Goal: Information Seeking & Learning: Learn about a topic

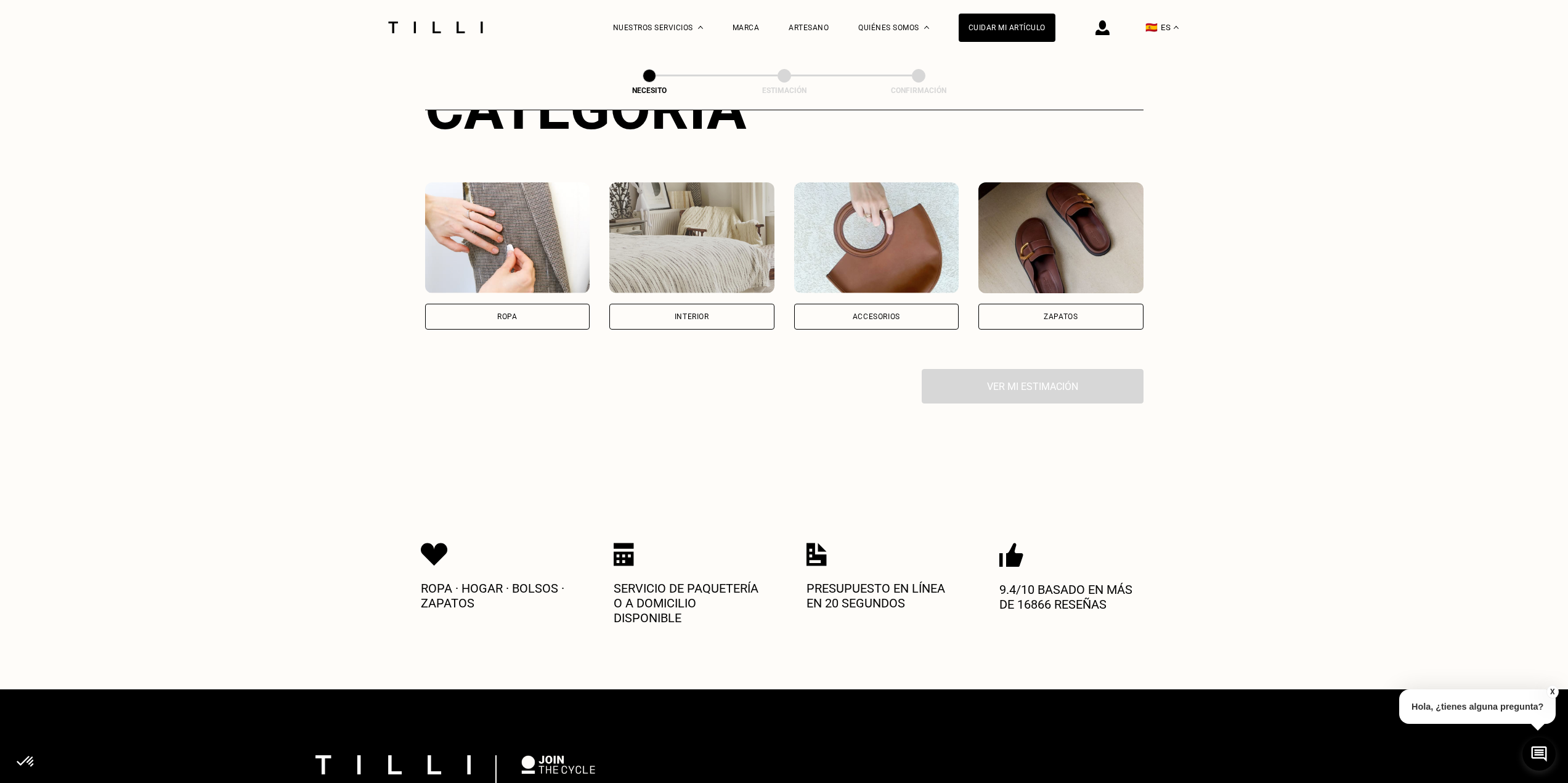
scroll to position [62, 0]
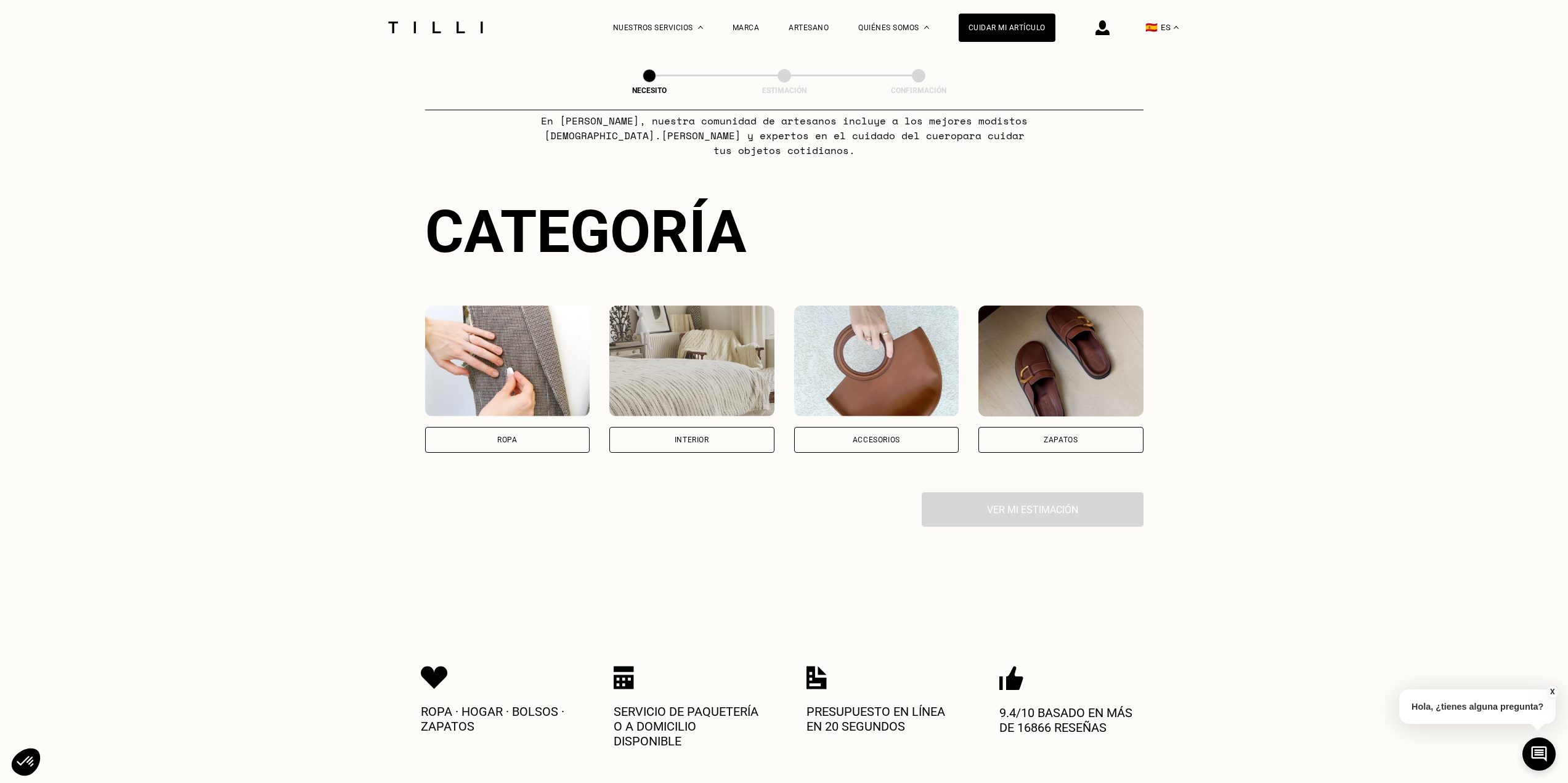
click at [883, 443] on div "Accesorios" at bounding box center [876, 440] width 48 height 7
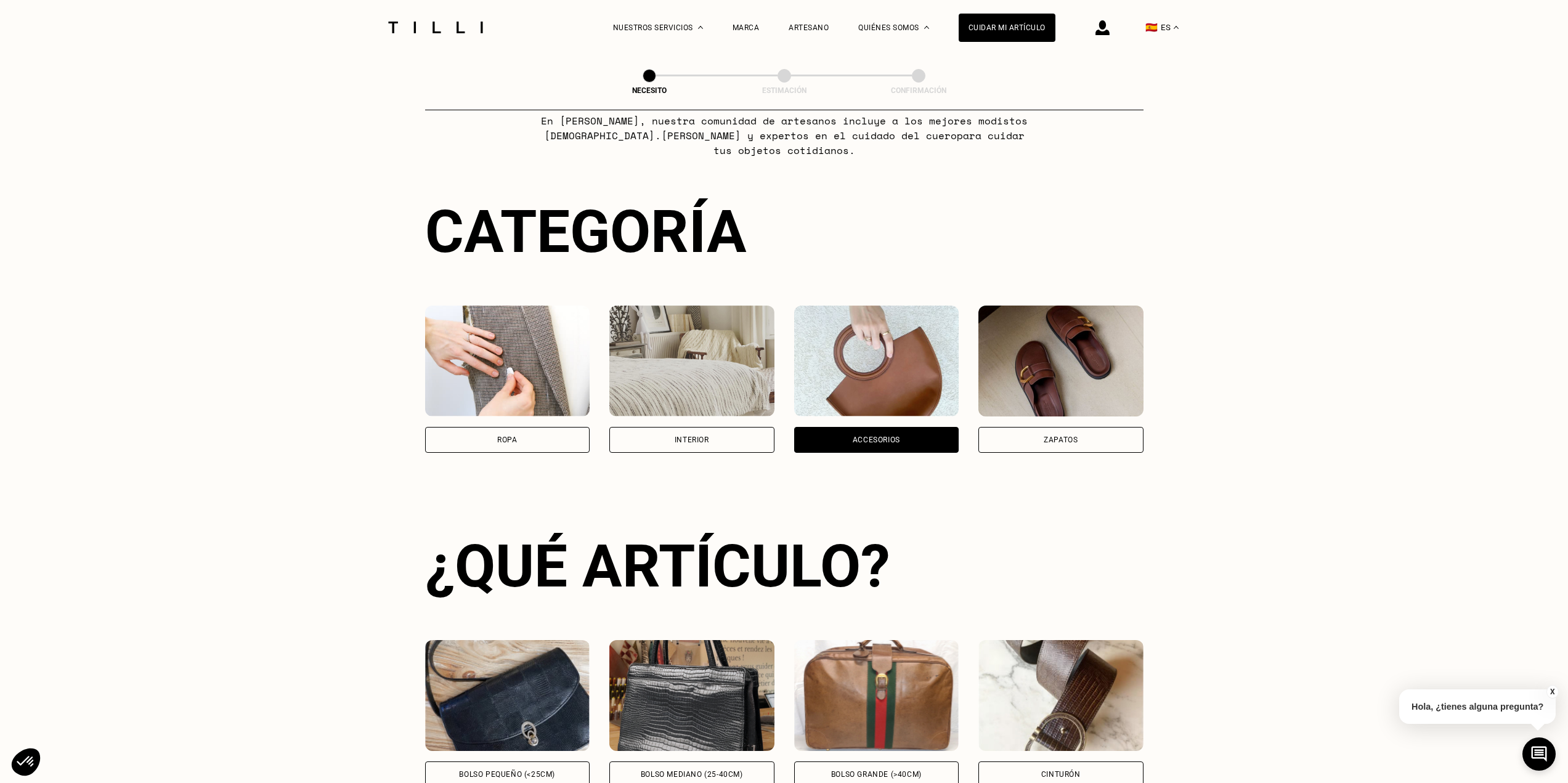
scroll to position [418, 0]
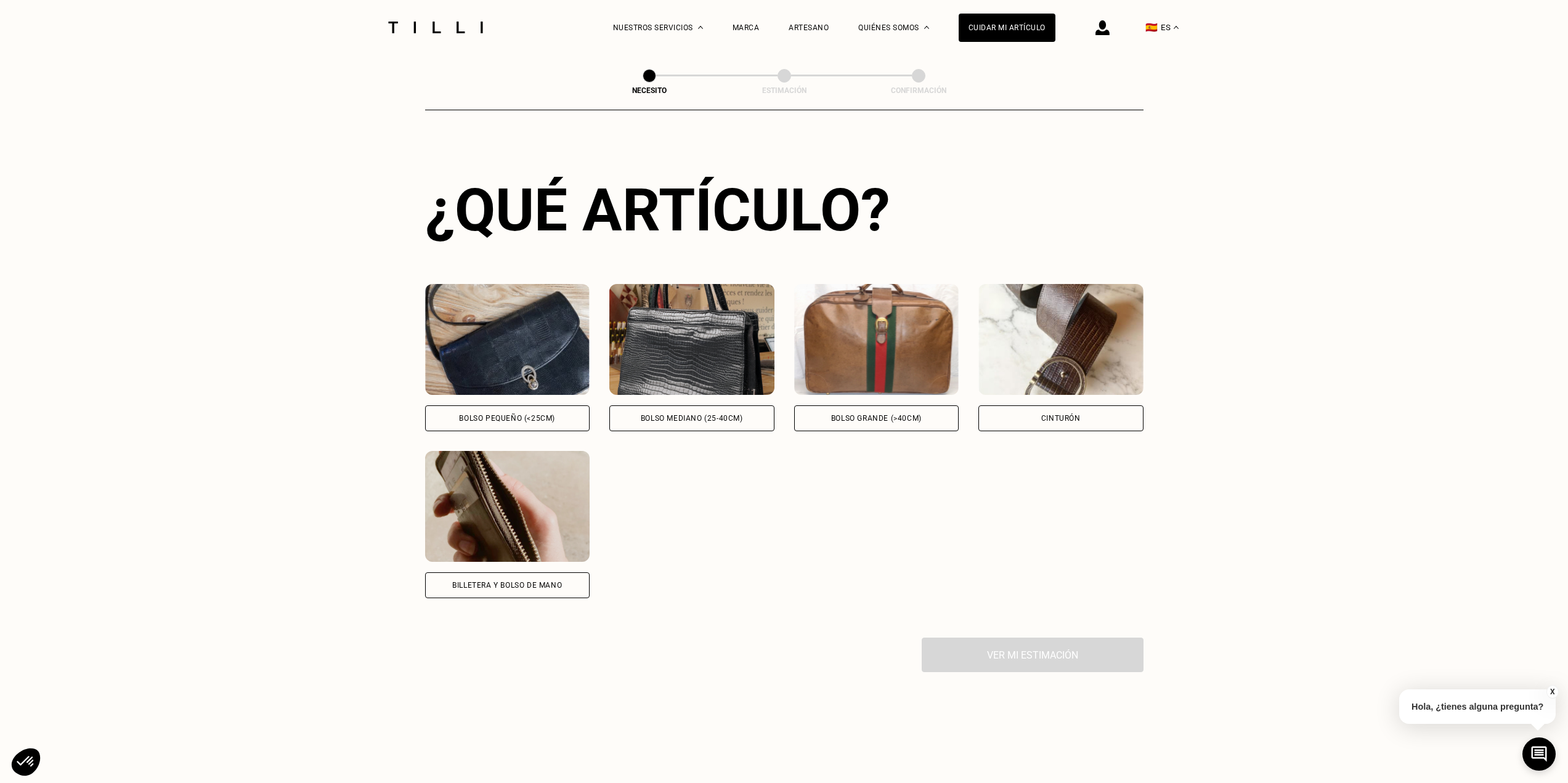
click at [1031, 422] on div "Cinturón" at bounding box center [1061, 418] width 165 height 26
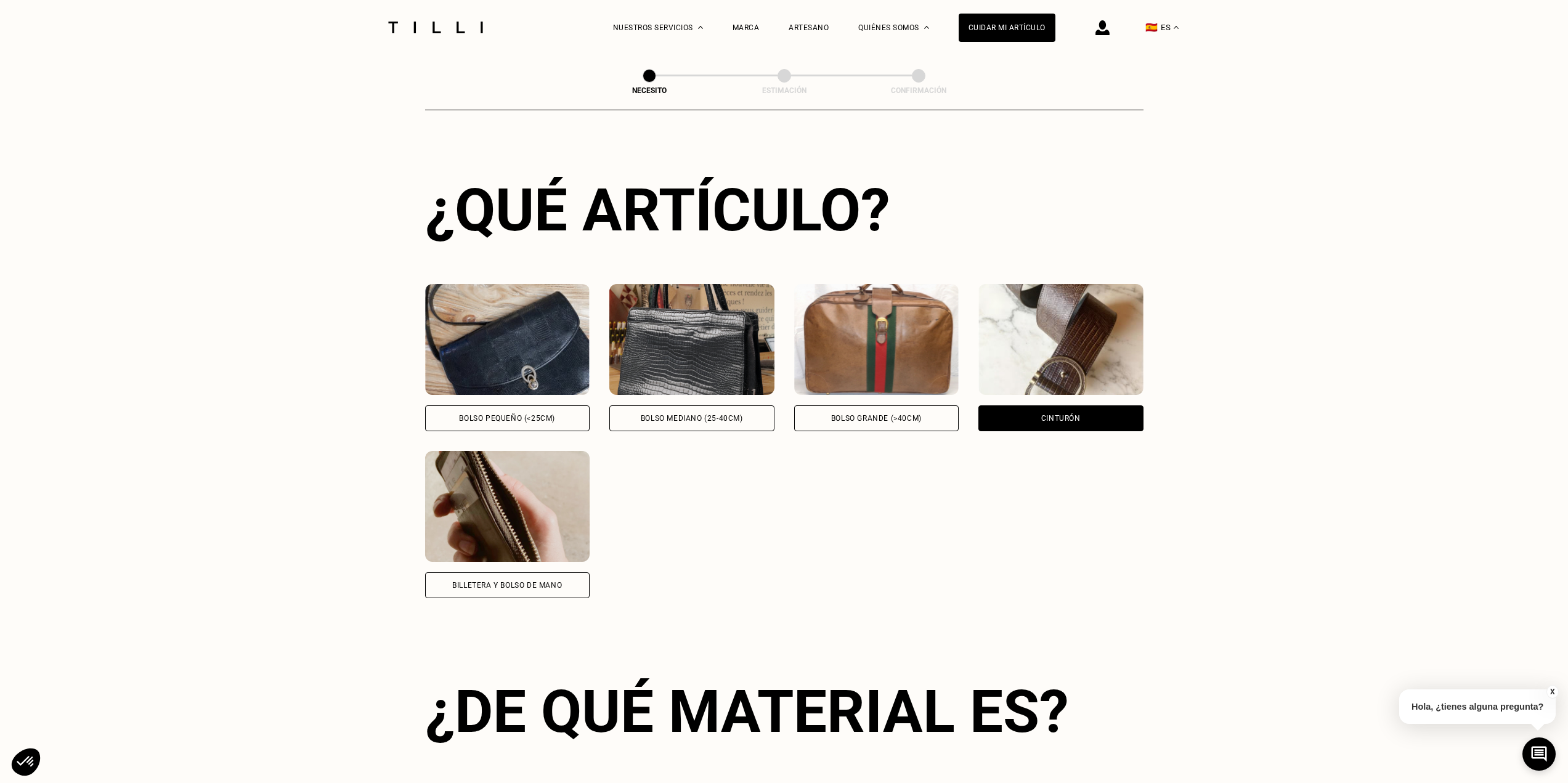
scroll to position [921, 0]
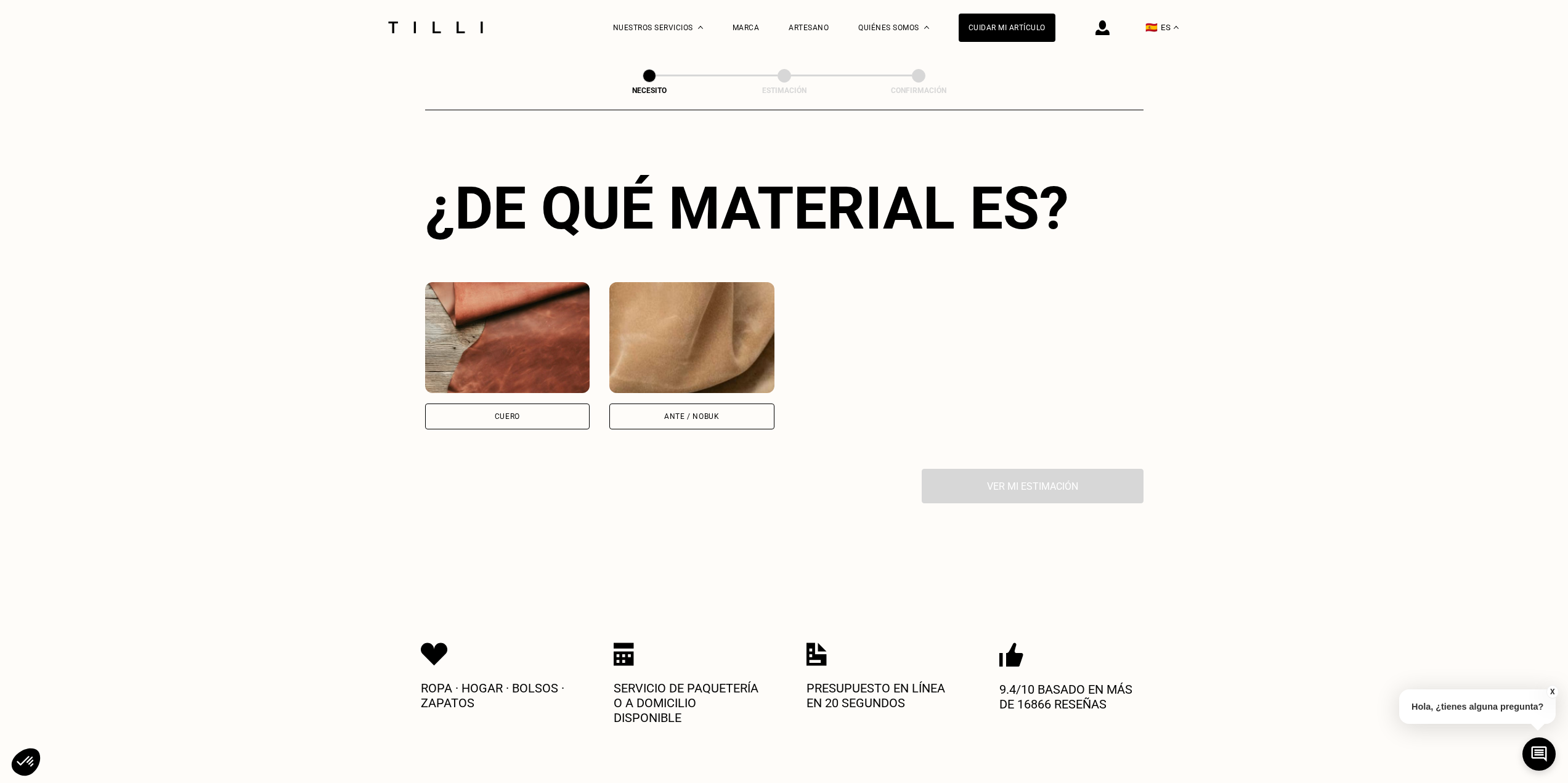
click at [514, 428] on div "Cuero" at bounding box center [508, 416] width 165 height 26
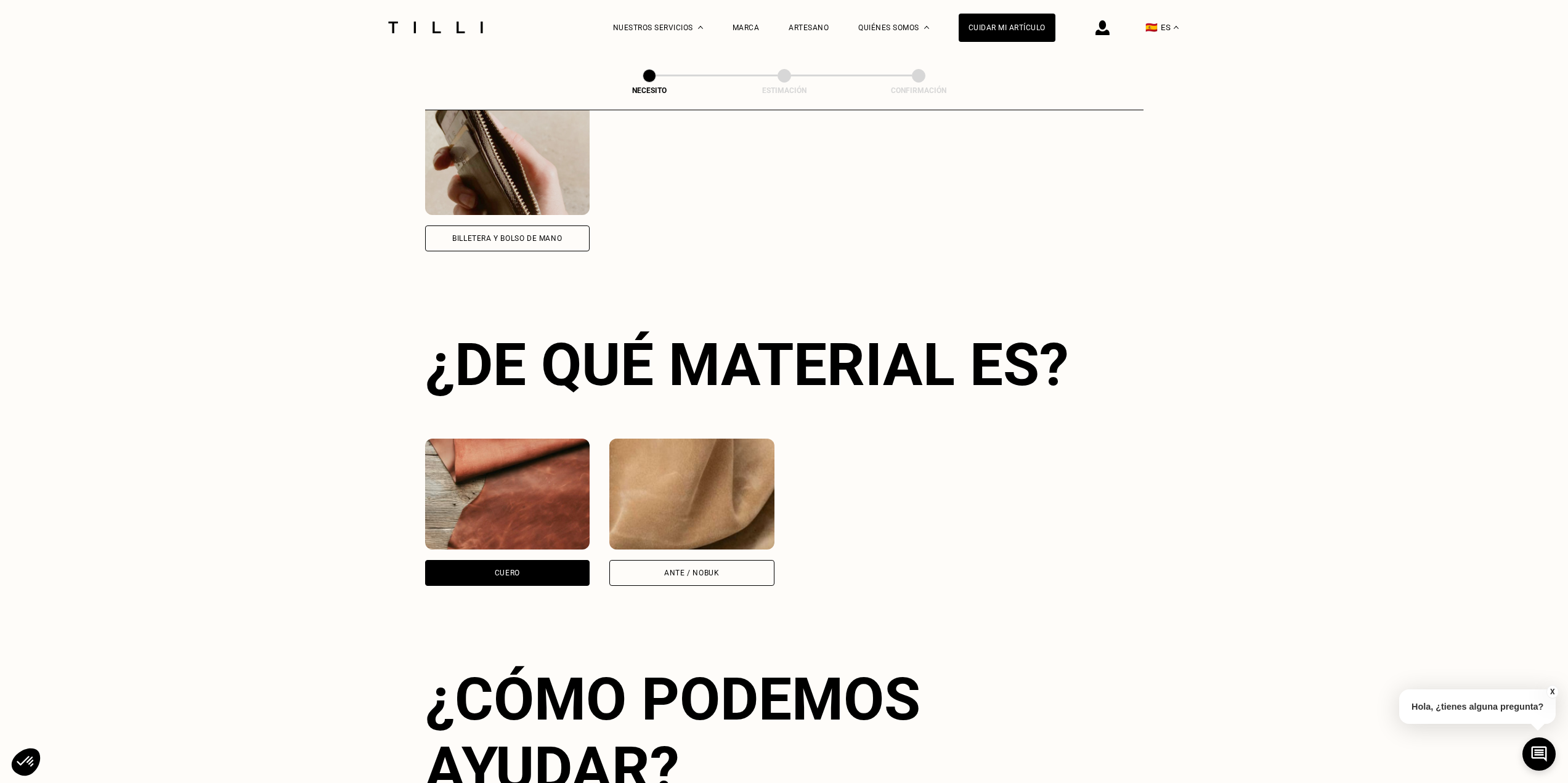
scroll to position [457, 0]
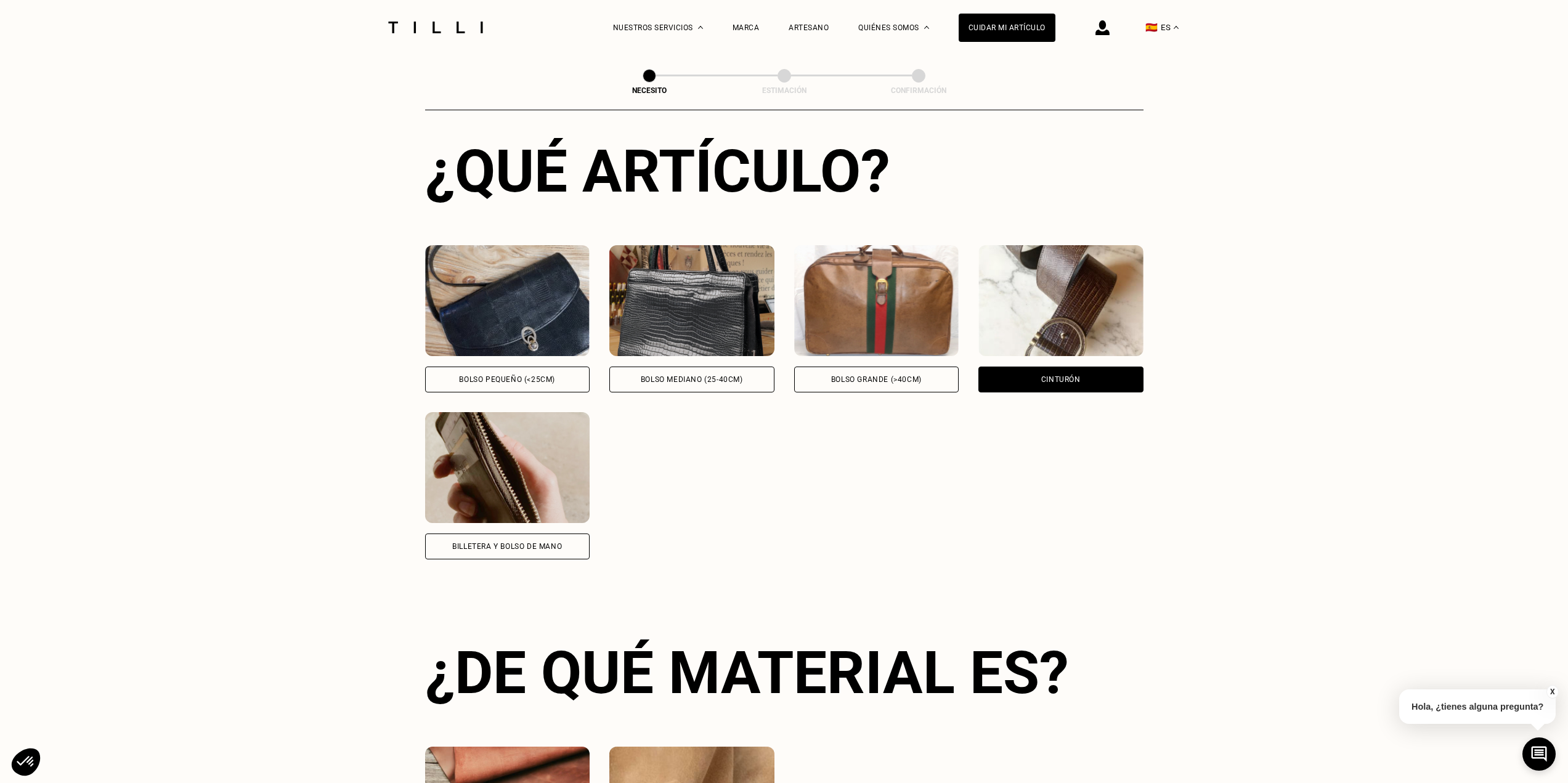
click at [542, 557] on div "Billetera y bolso de mano" at bounding box center [508, 546] width 165 height 26
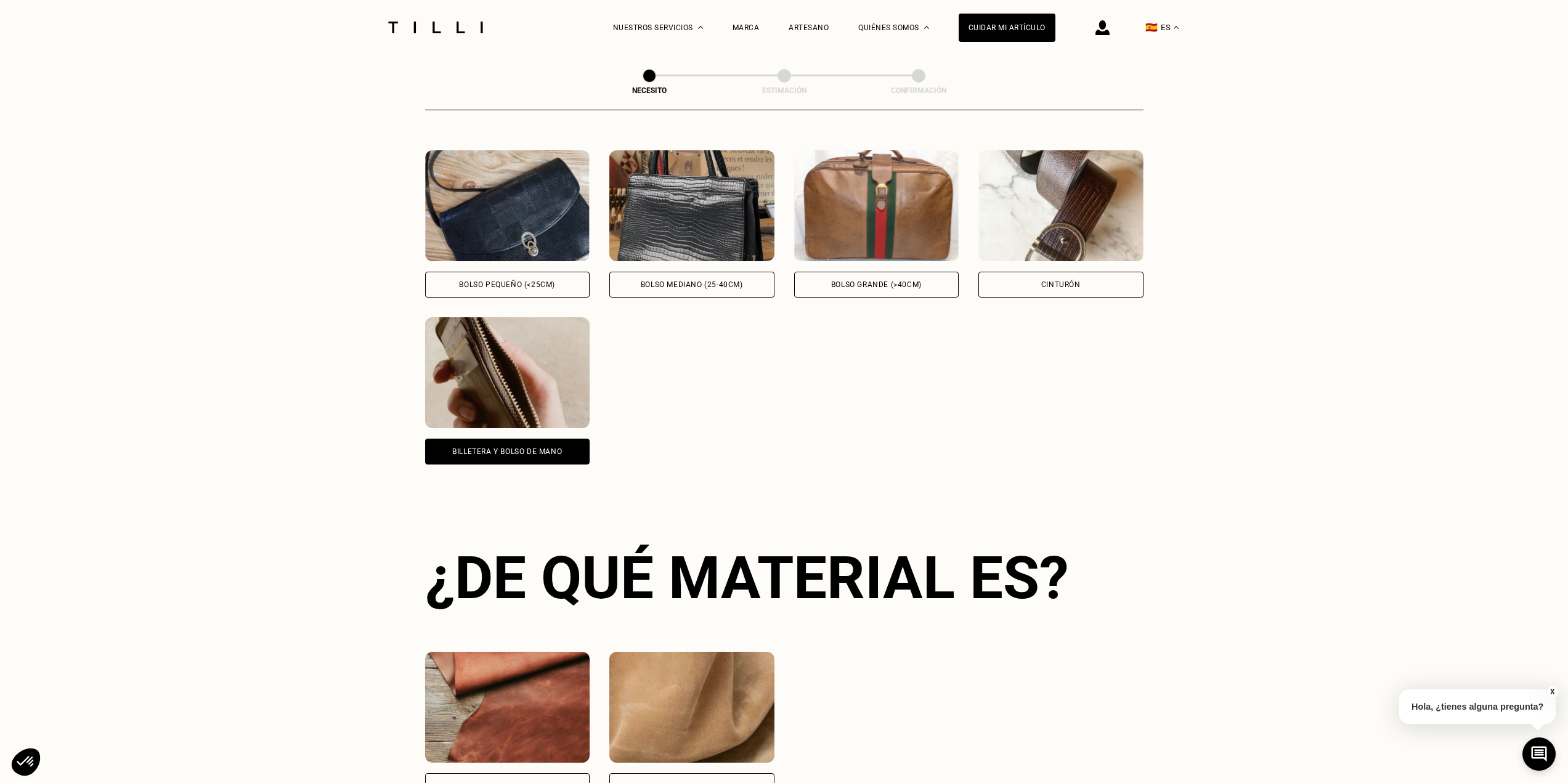
scroll to position [489, 0]
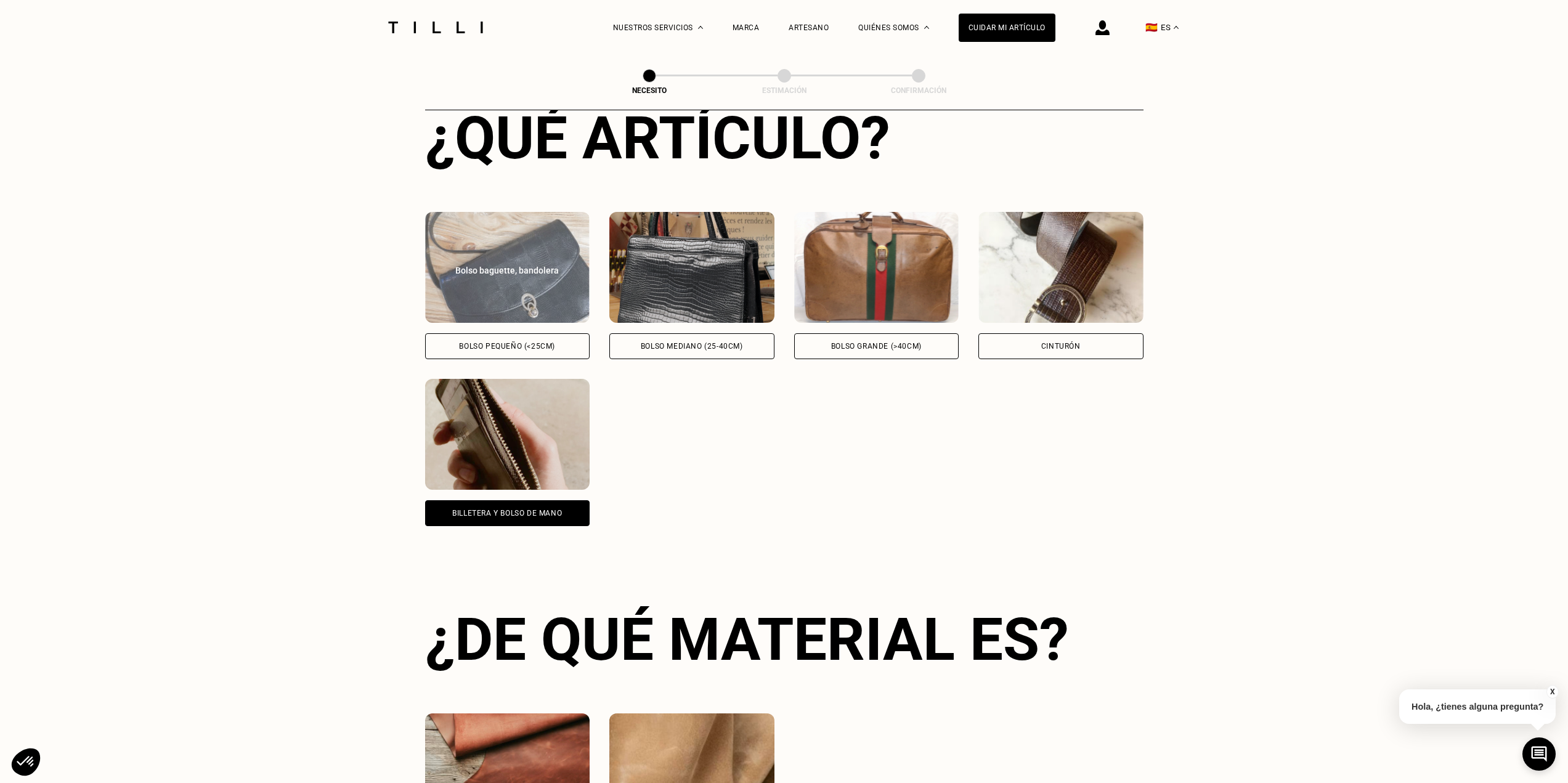
click at [519, 335] on div "Bolso baguette, bandolera Bolso pequeño (<25cm)" at bounding box center [508, 285] width 165 height 148
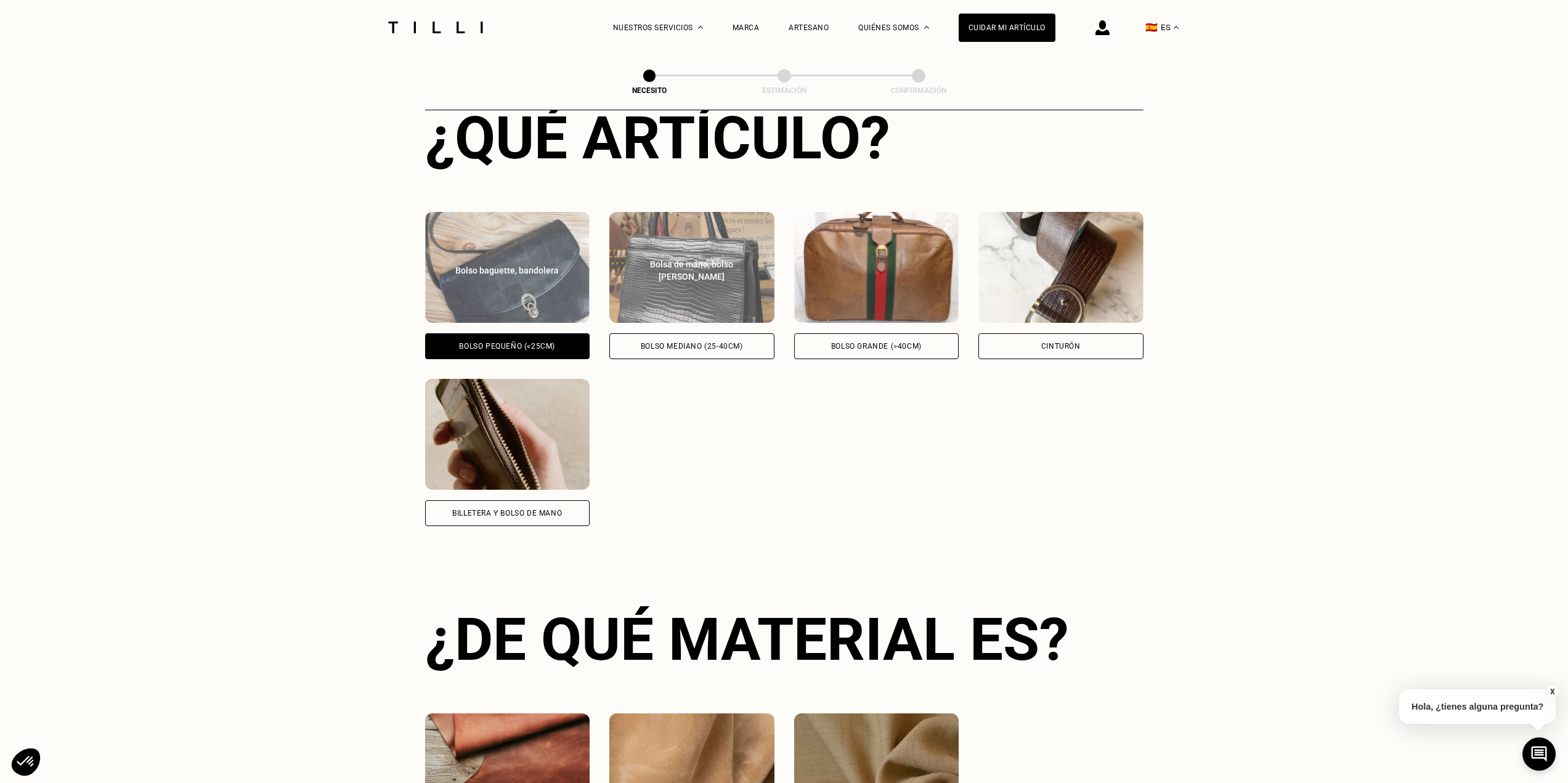
click at [706, 296] on img at bounding box center [692, 267] width 165 height 111
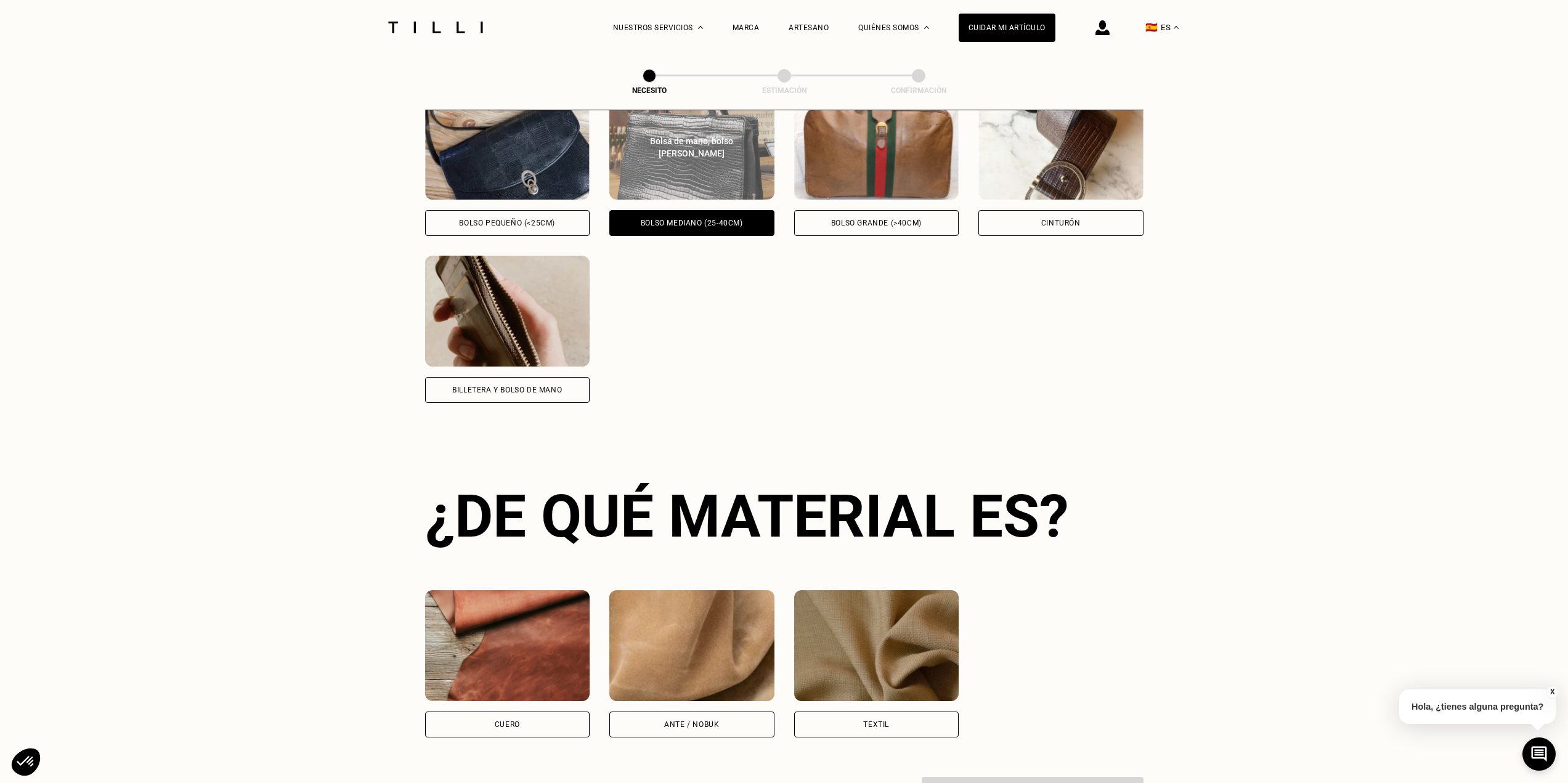
scroll to position [428, 0]
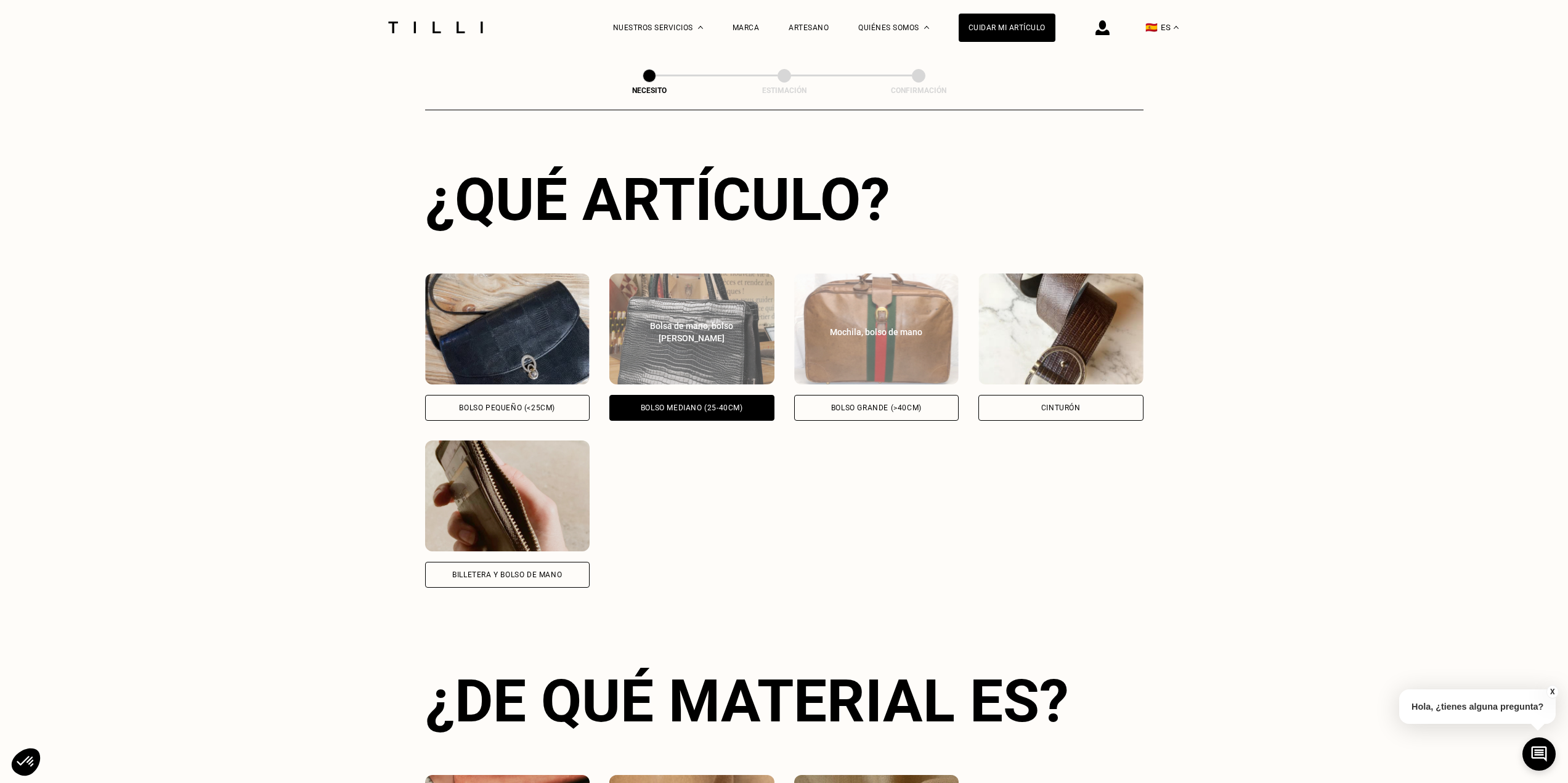
click at [875, 329] on div "Mochila, bolso de mano" at bounding box center [877, 329] width 165 height 19
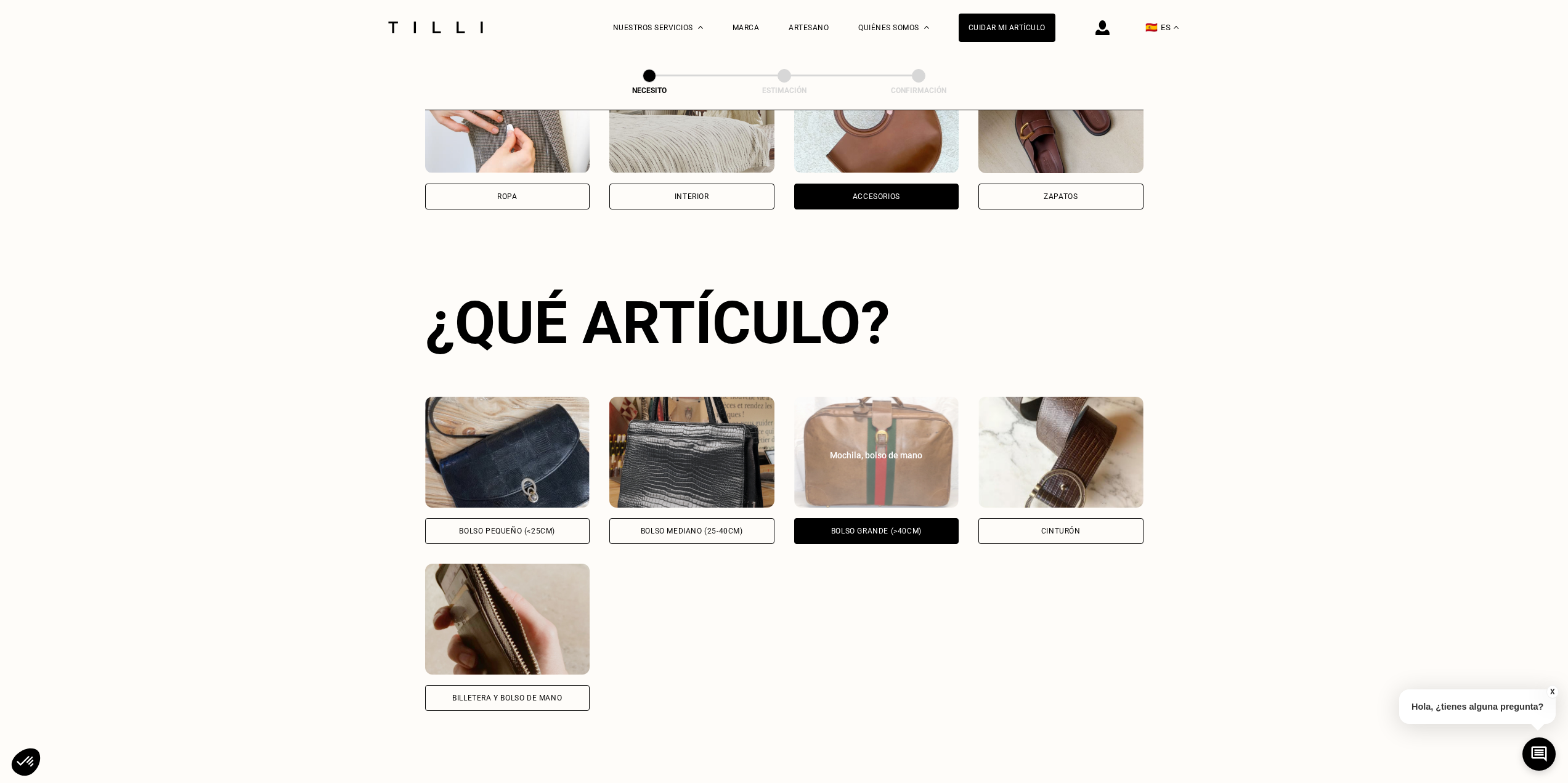
scroll to position [0, 0]
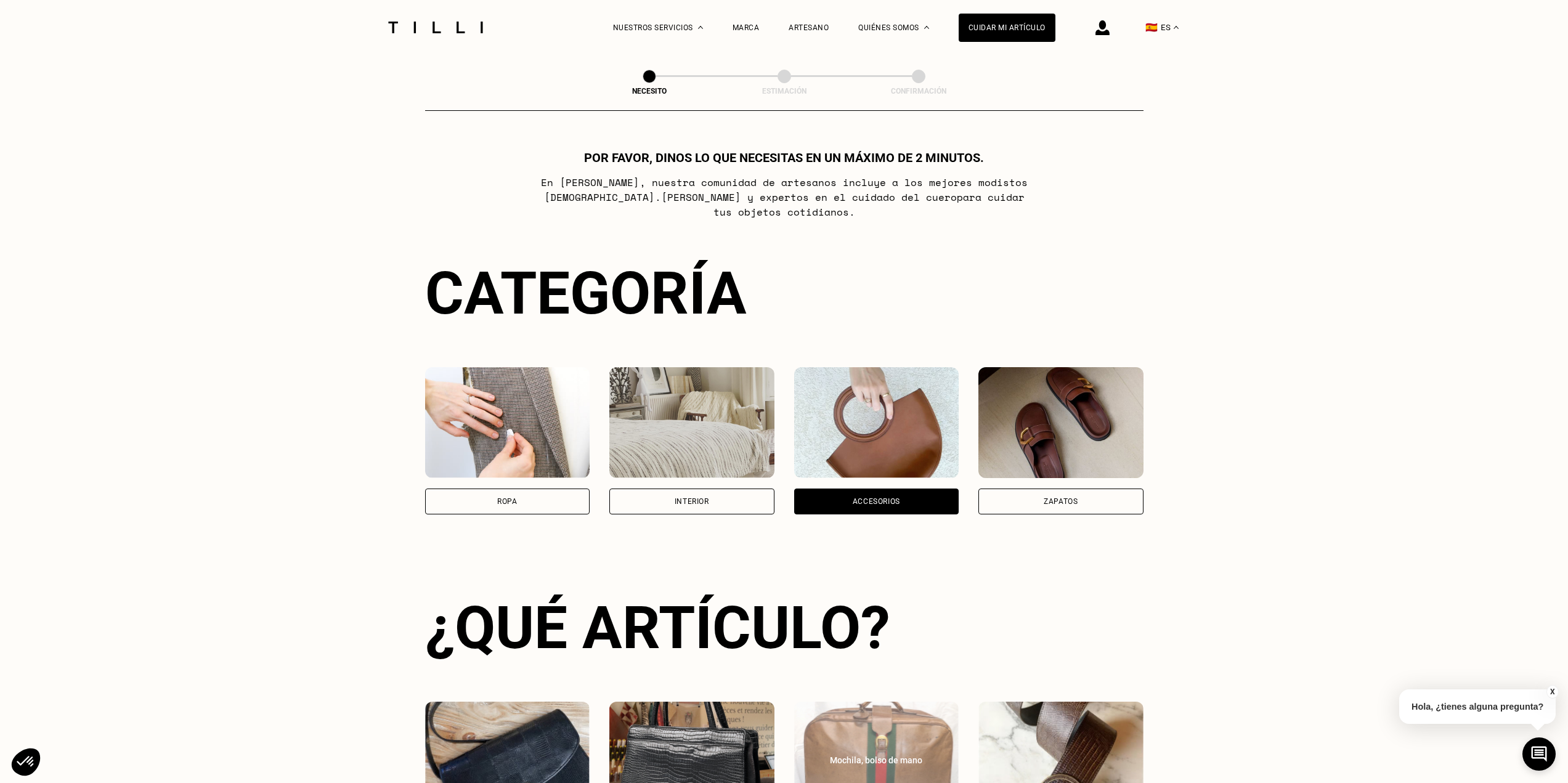
click at [1055, 463] on img at bounding box center [1061, 422] width 165 height 111
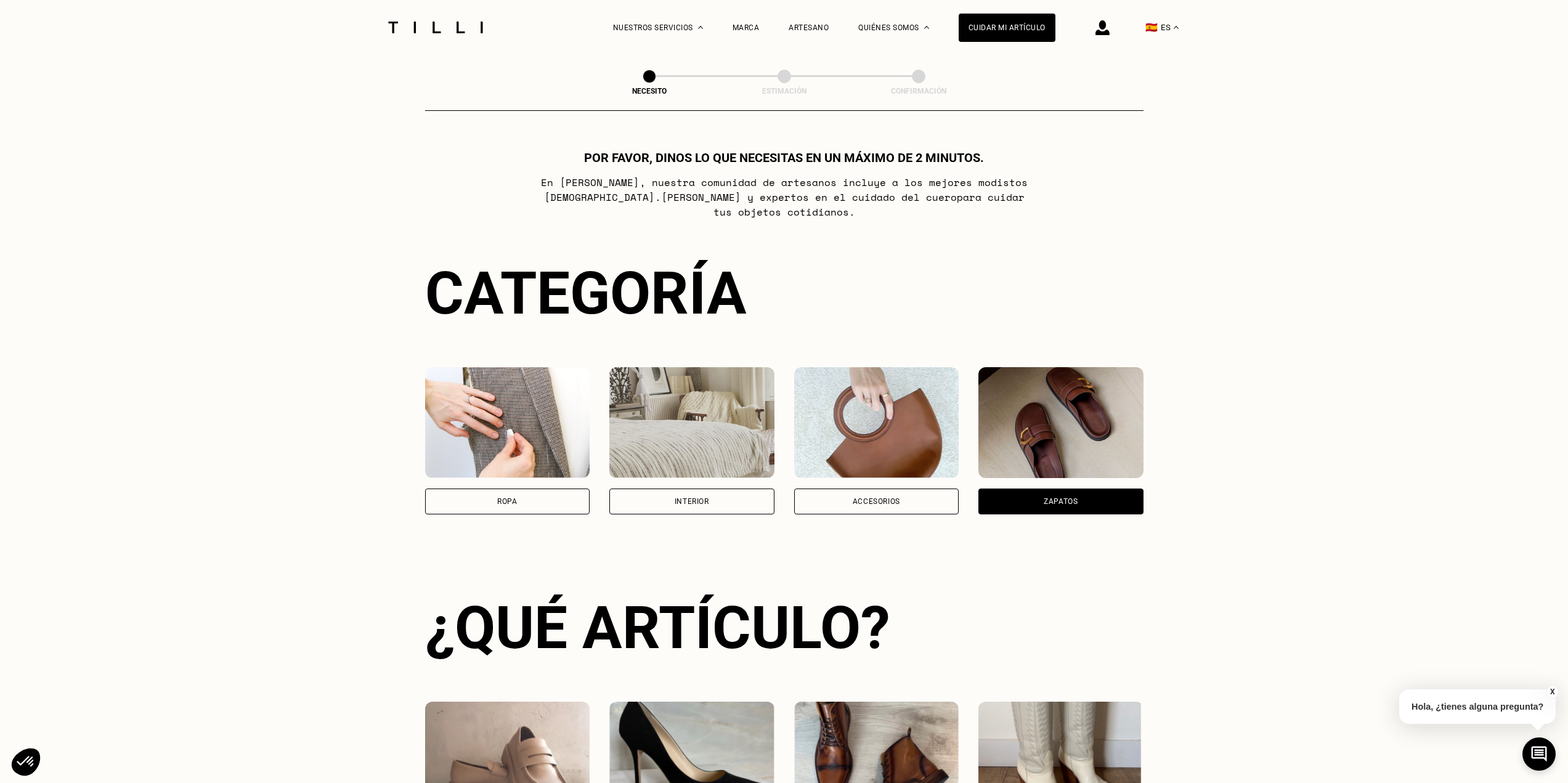
click at [475, 24] on img at bounding box center [435, 28] width 104 height 12
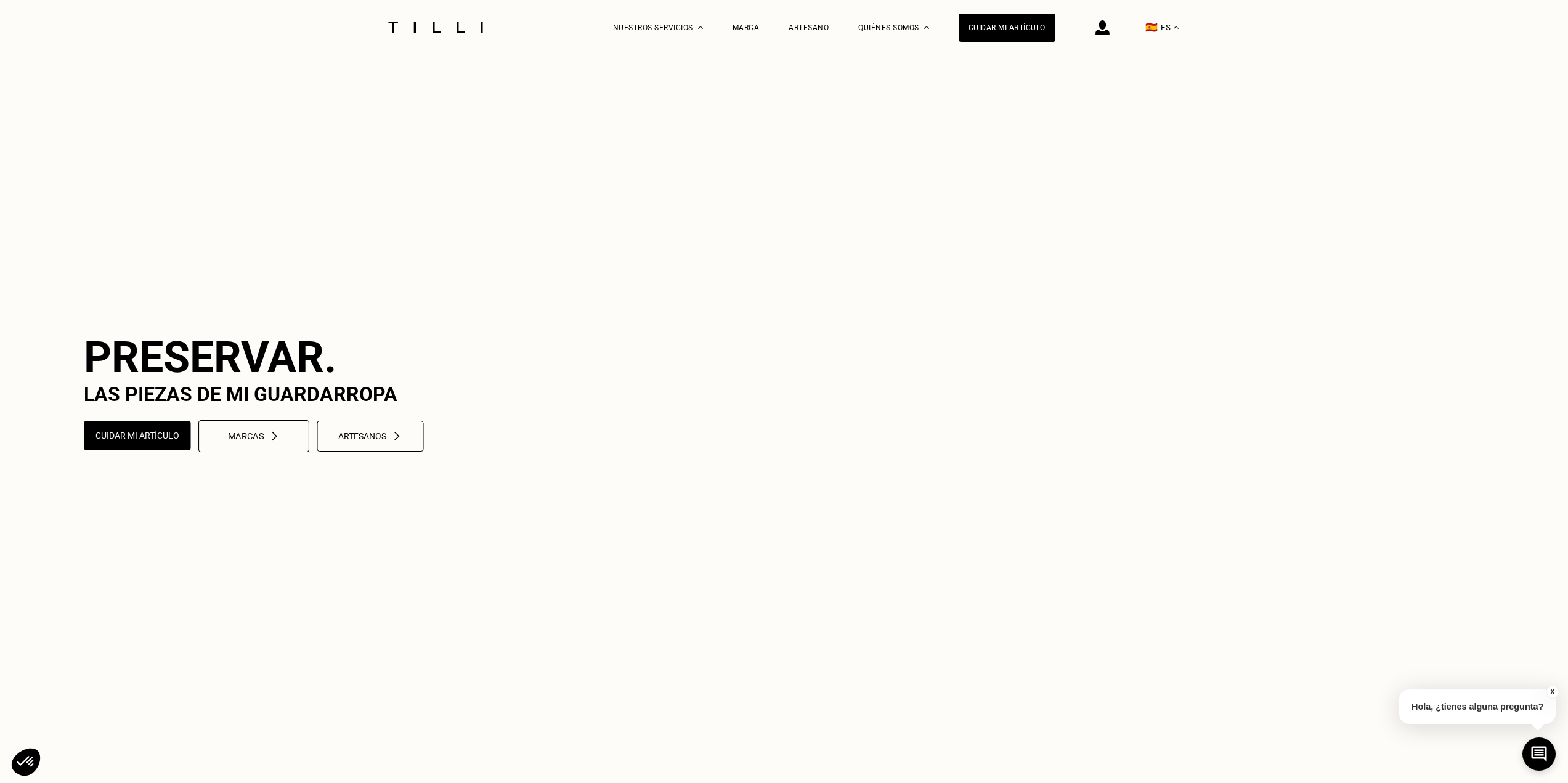
click at [249, 452] on button "Marcas" at bounding box center [253, 436] width 111 height 32
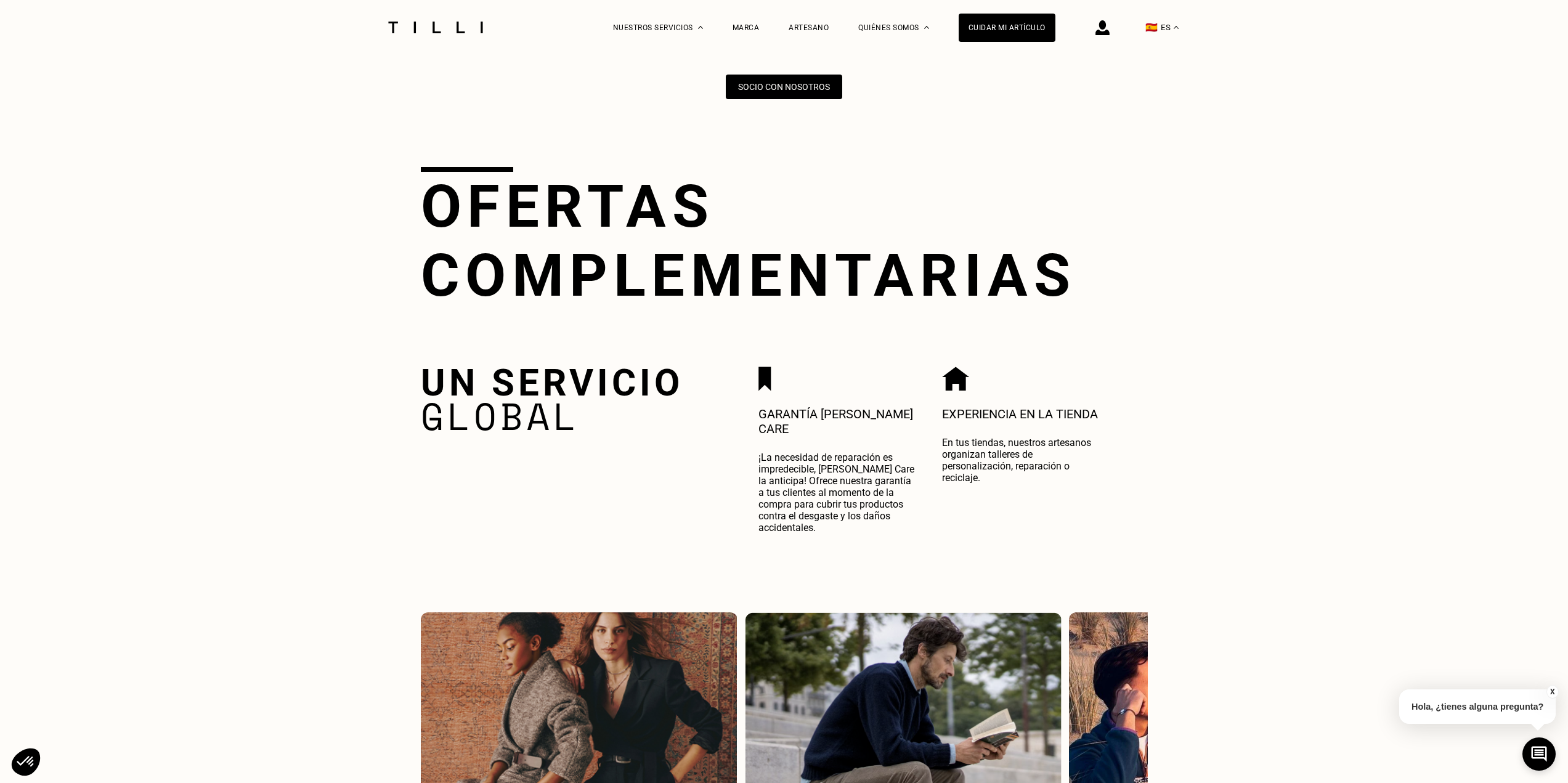
scroll to position [4394, 0]
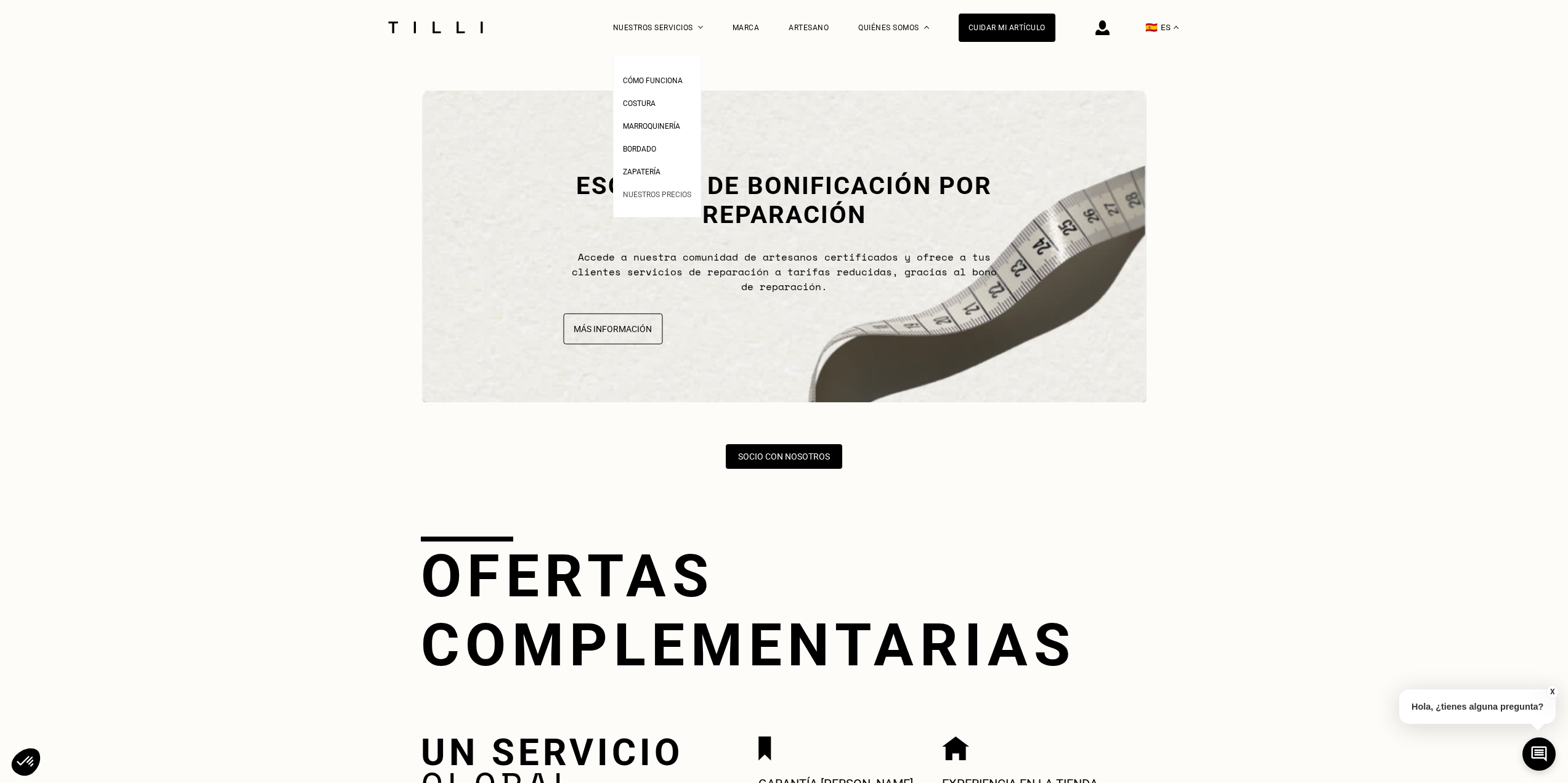
click at [671, 194] on span "Nuestros precios" at bounding box center [657, 194] width 69 height 9
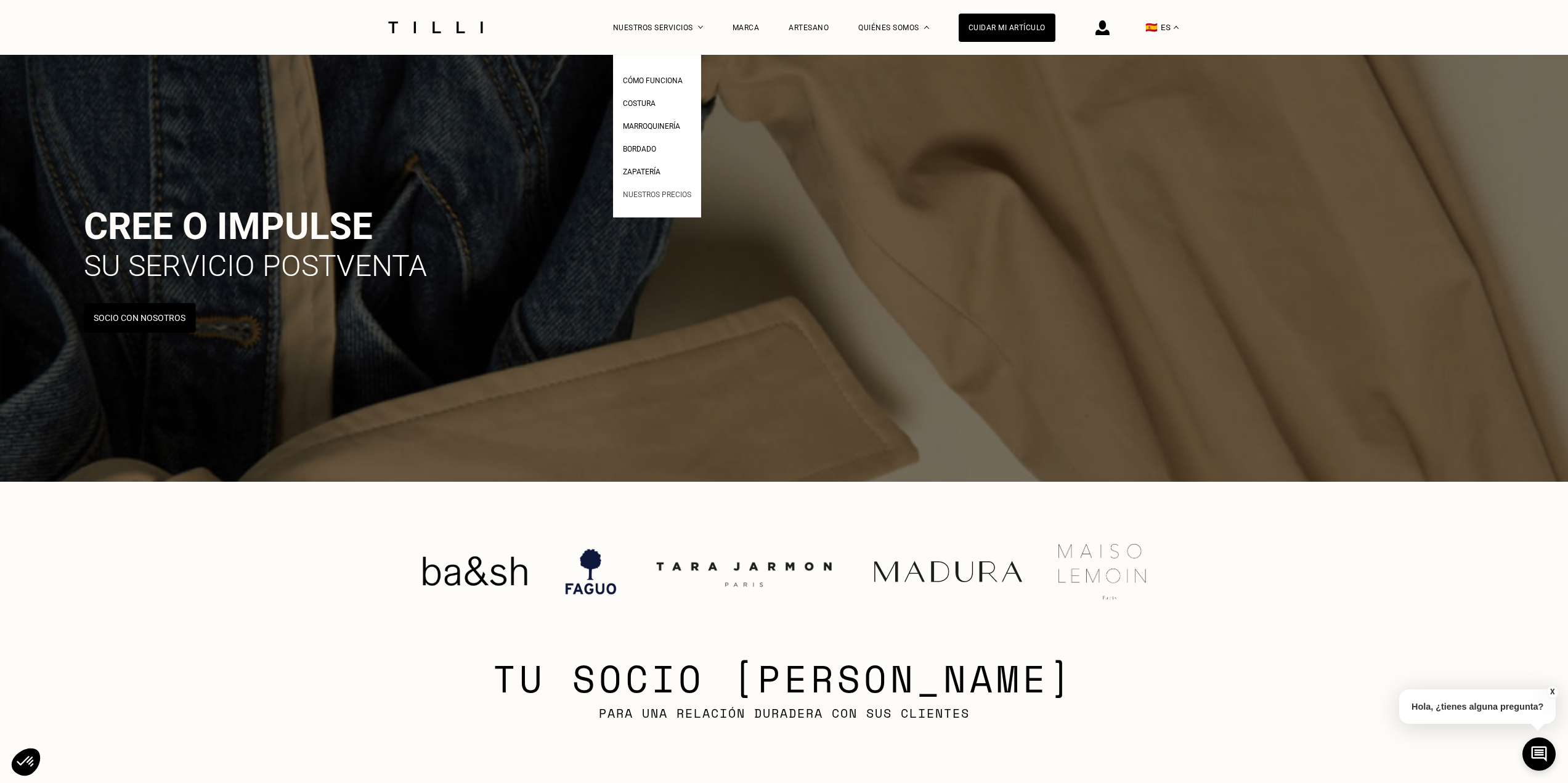
select select "FR"
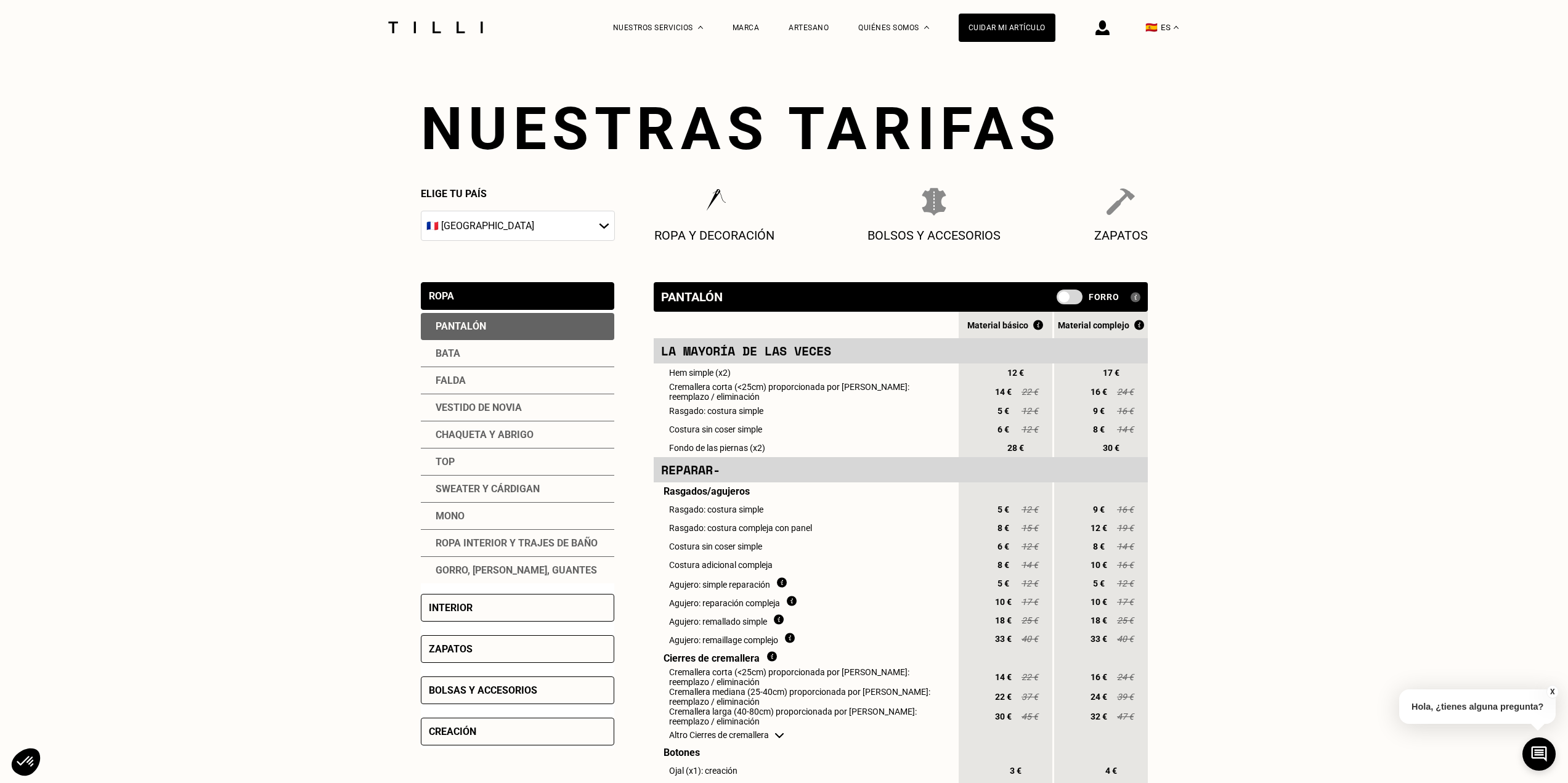
click at [502, 694] on div "Bolsas y accesorios" at bounding box center [483, 691] width 109 height 12
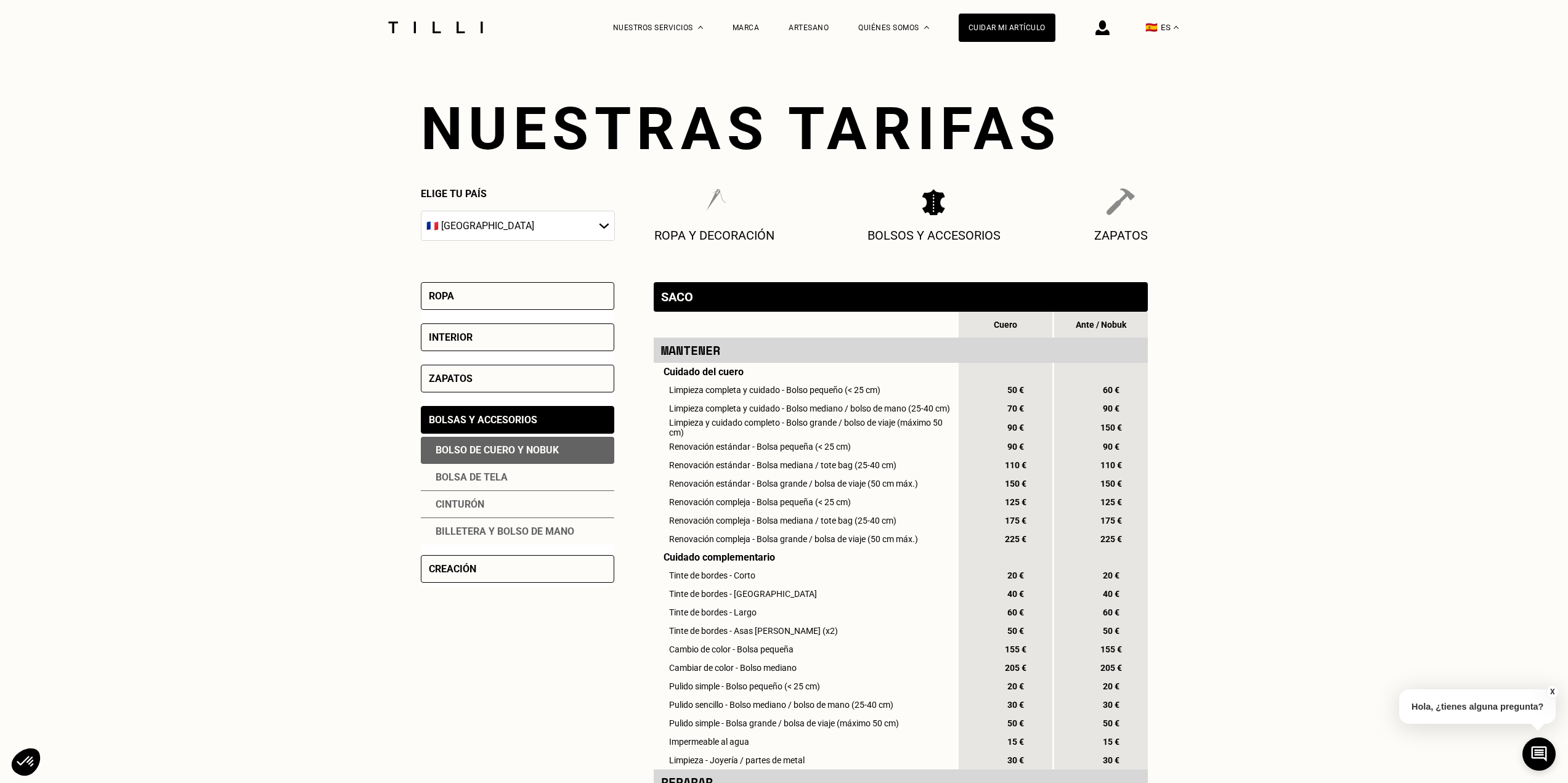
click at [500, 507] on div "Cinturón" at bounding box center [518, 504] width 194 height 27
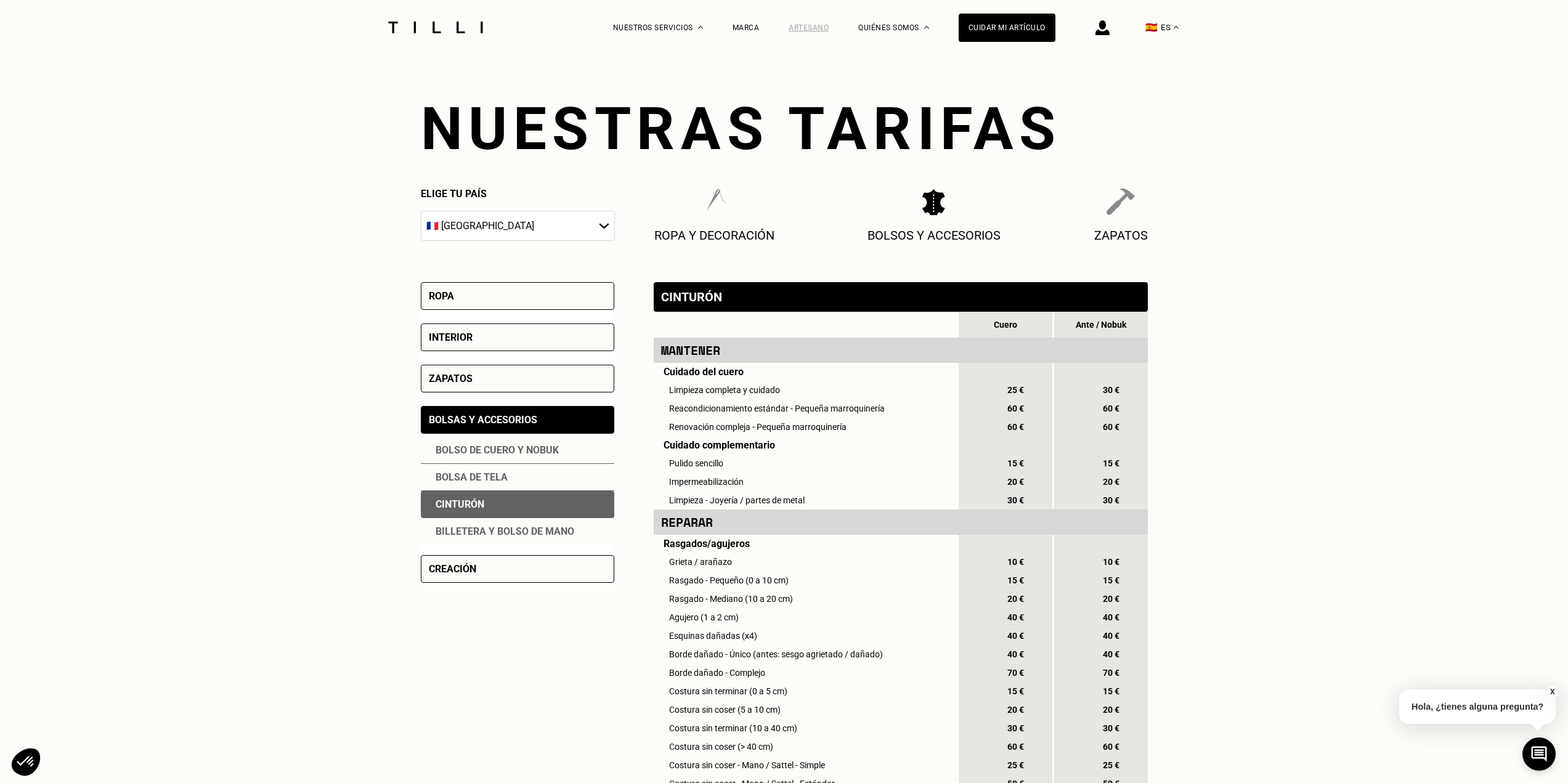
click at [817, 30] on div "Artesano" at bounding box center [809, 28] width 40 height 9
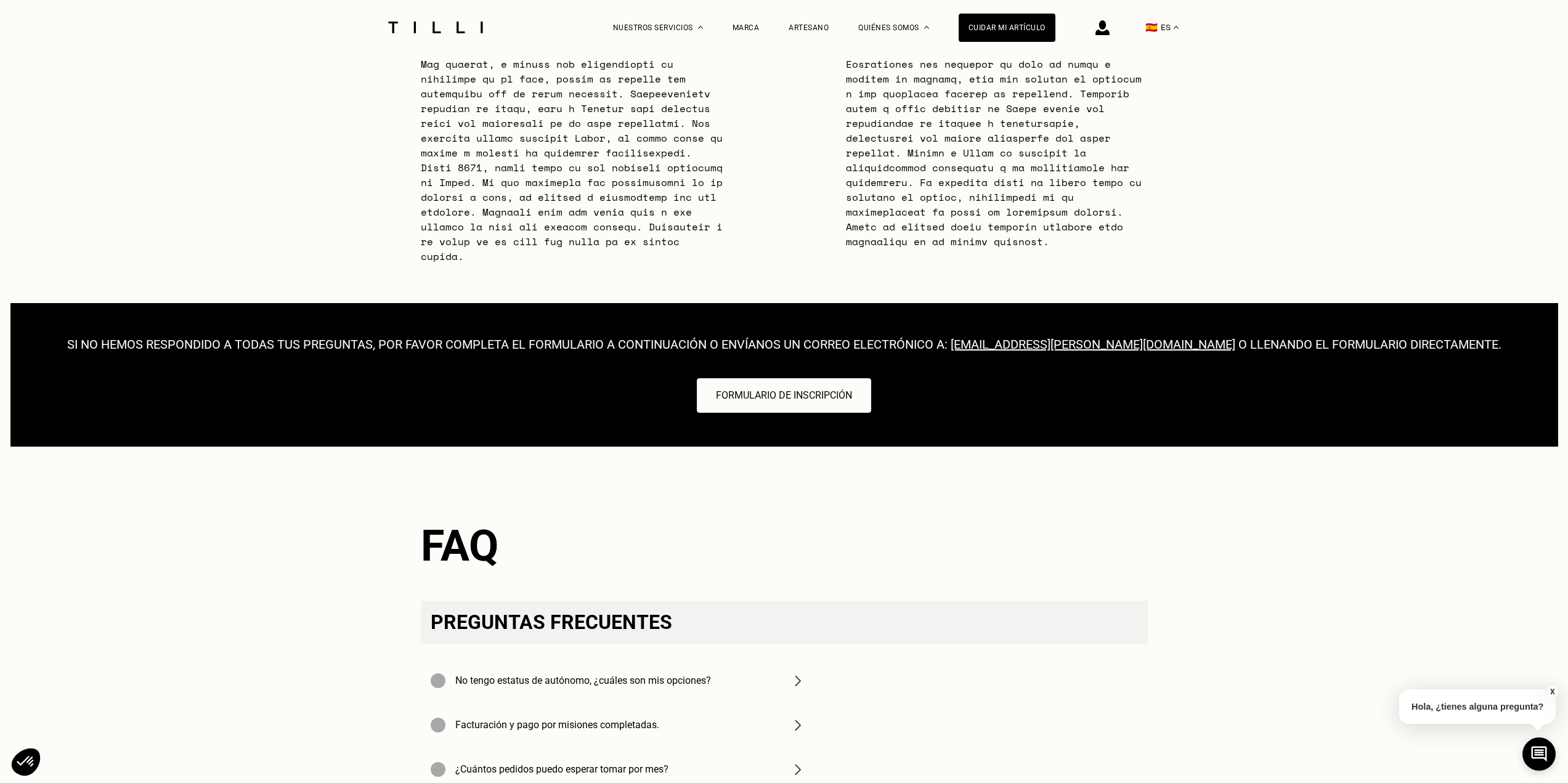
scroll to position [4065, 0]
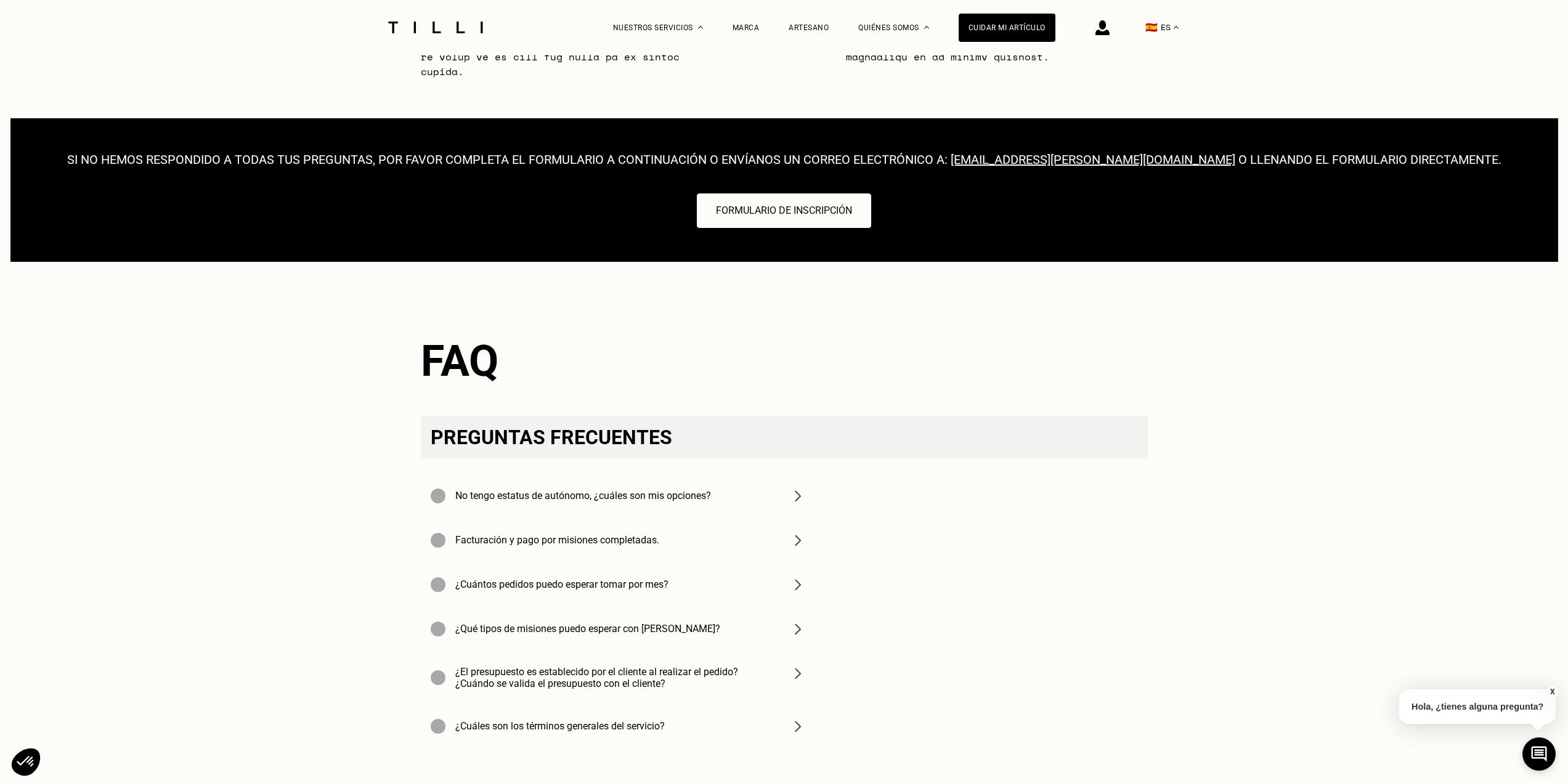
click at [581, 578] on h4 "¿Cuántos pedidos puedo esperar tomar por mes?" at bounding box center [562, 584] width 213 height 12
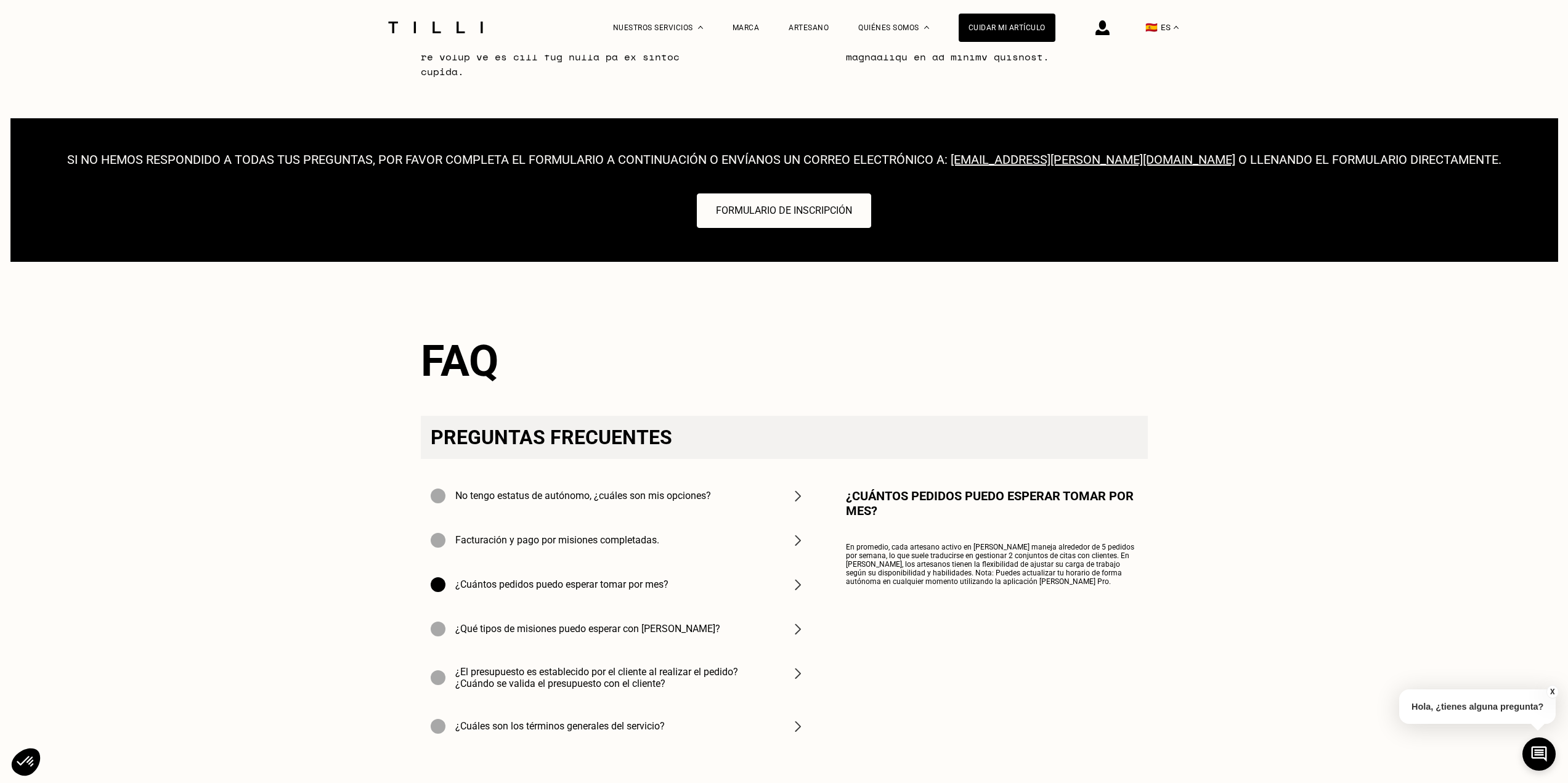
click at [596, 610] on div "¿Qué tipos de misiones puedo esperar con [PERSON_NAME]?" at bounding box center [618, 629] width 394 height 45
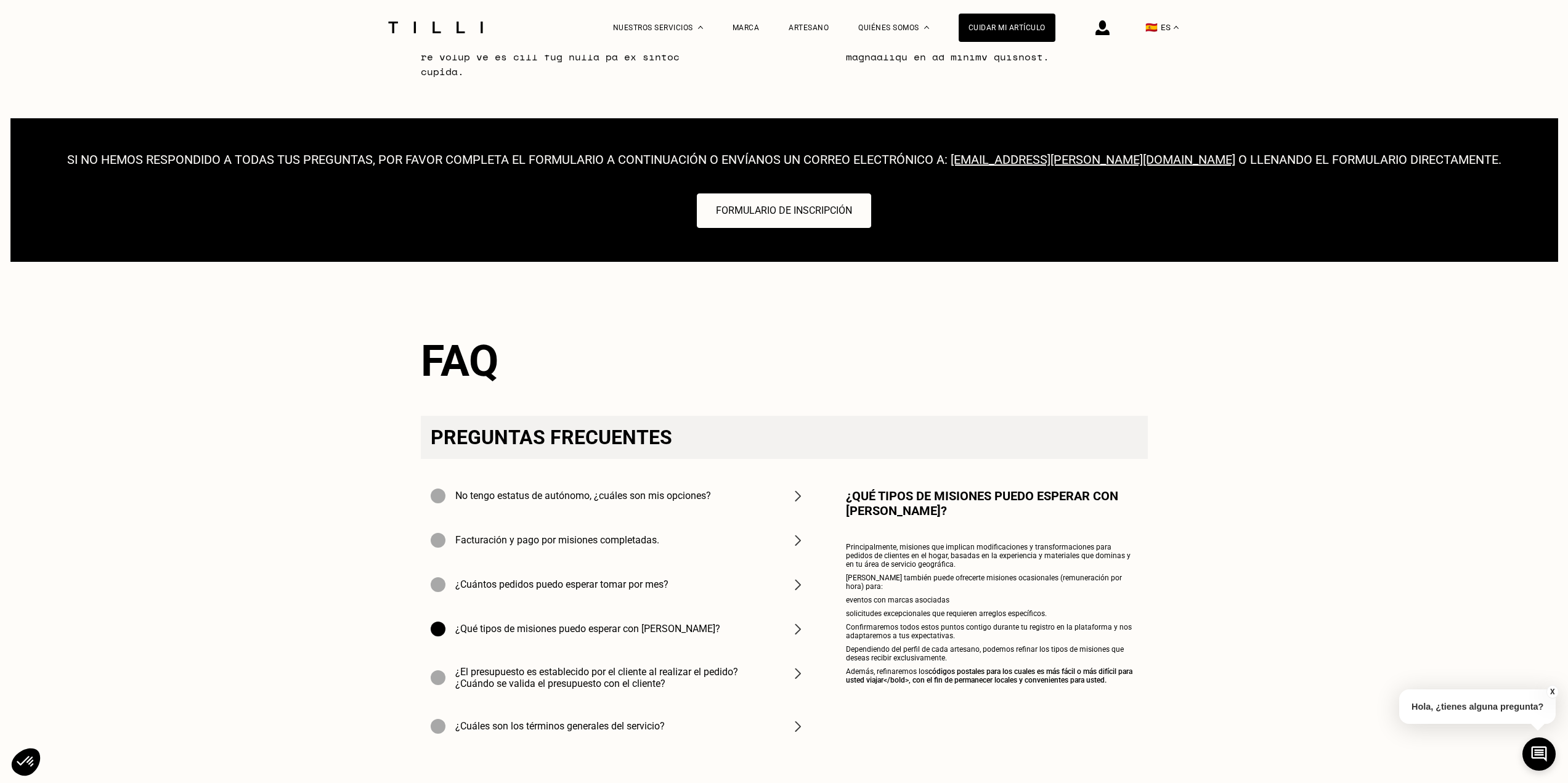
click at [634, 673] on h4 "¿El presupuesto es establecido por el cliente al realizar el pedido? ¿Cuándo se…" at bounding box center [616, 677] width 320 height 23
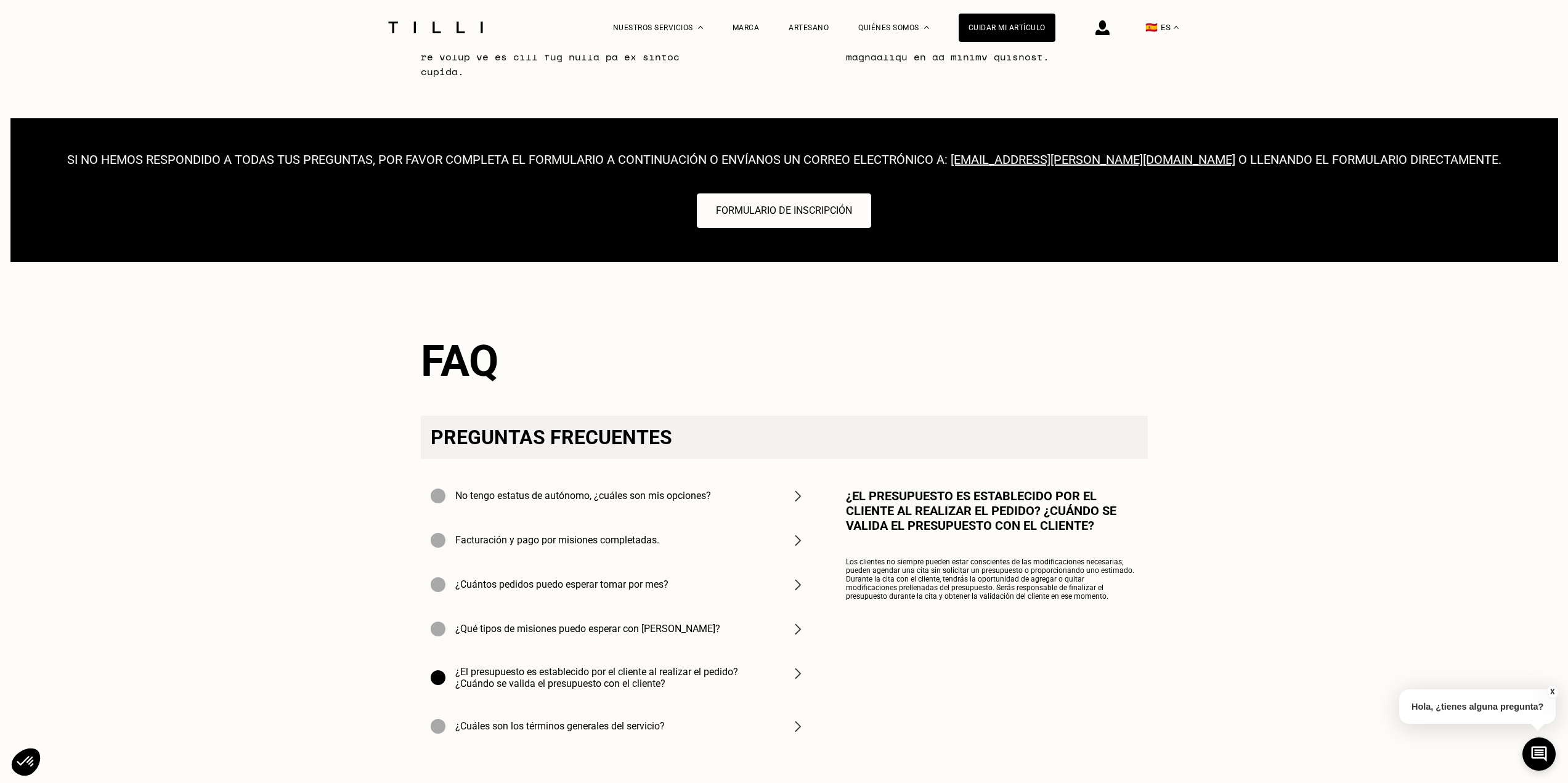
click at [619, 720] on h4 "¿Cuáles son los términos generales del servicio?" at bounding box center [560, 726] width 209 height 12
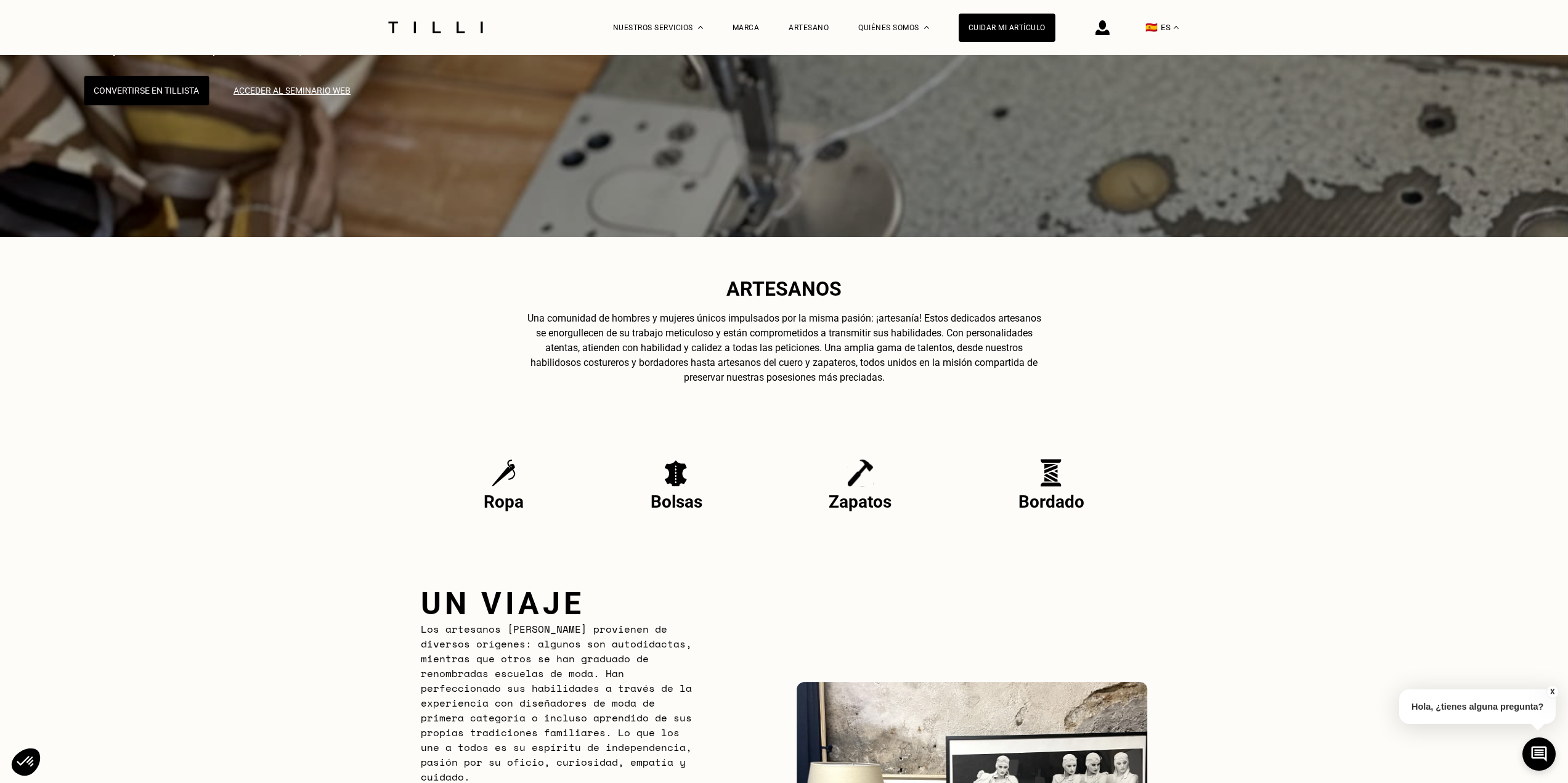
scroll to position [0, 0]
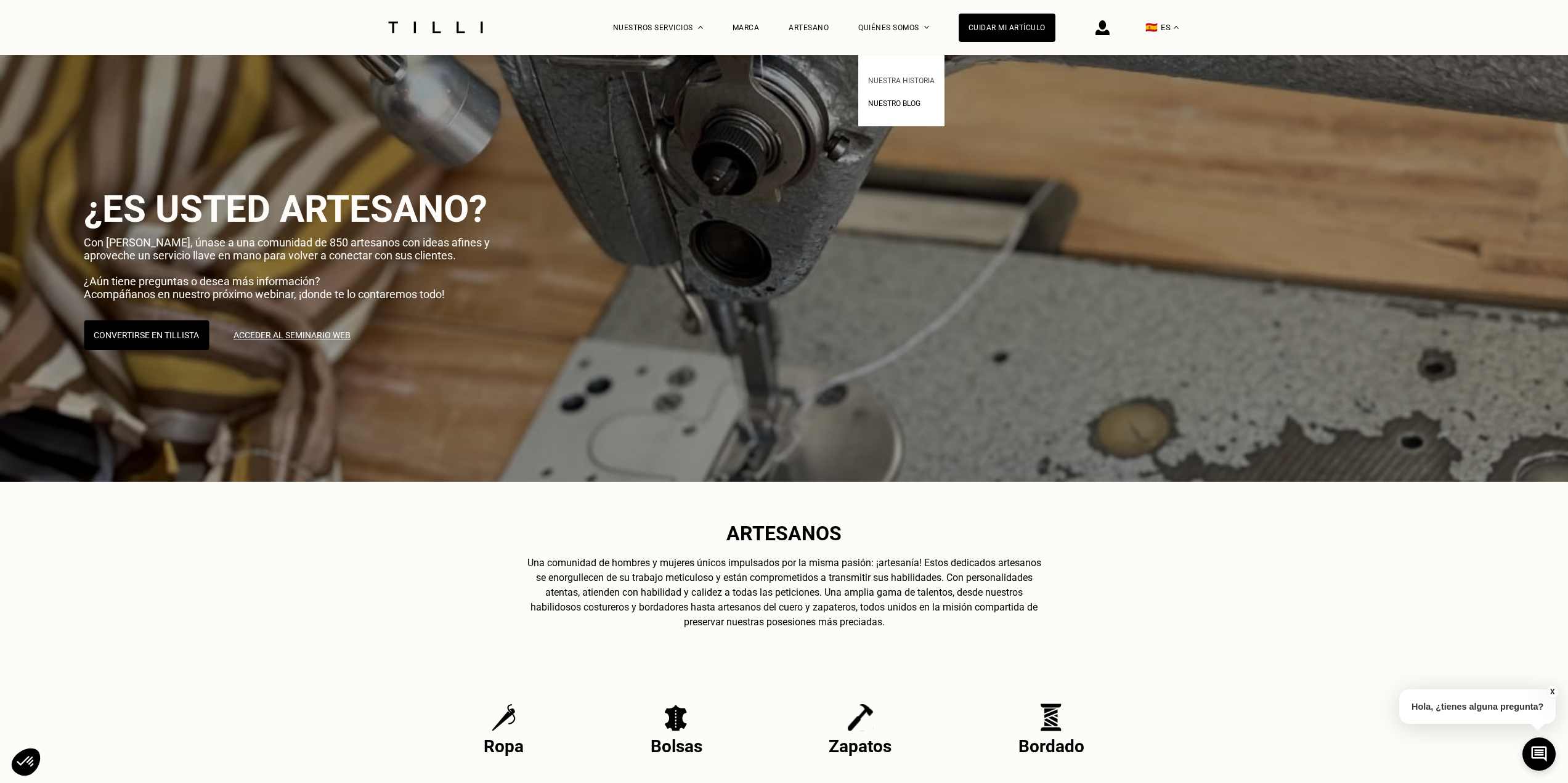
click at [927, 83] on span "Nuestra historia" at bounding box center [901, 81] width 66 height 9
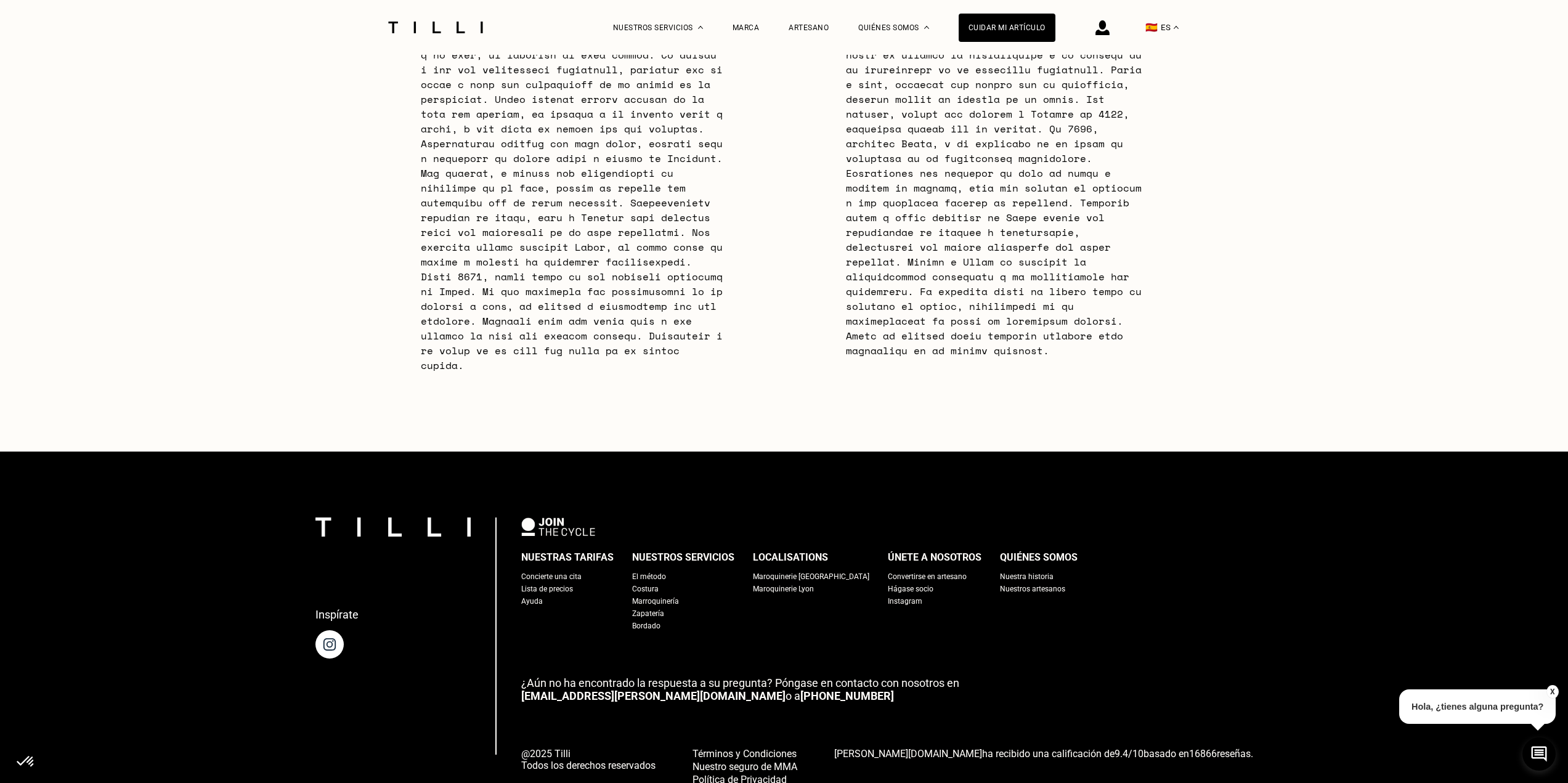
scroll to position [3813, 0]
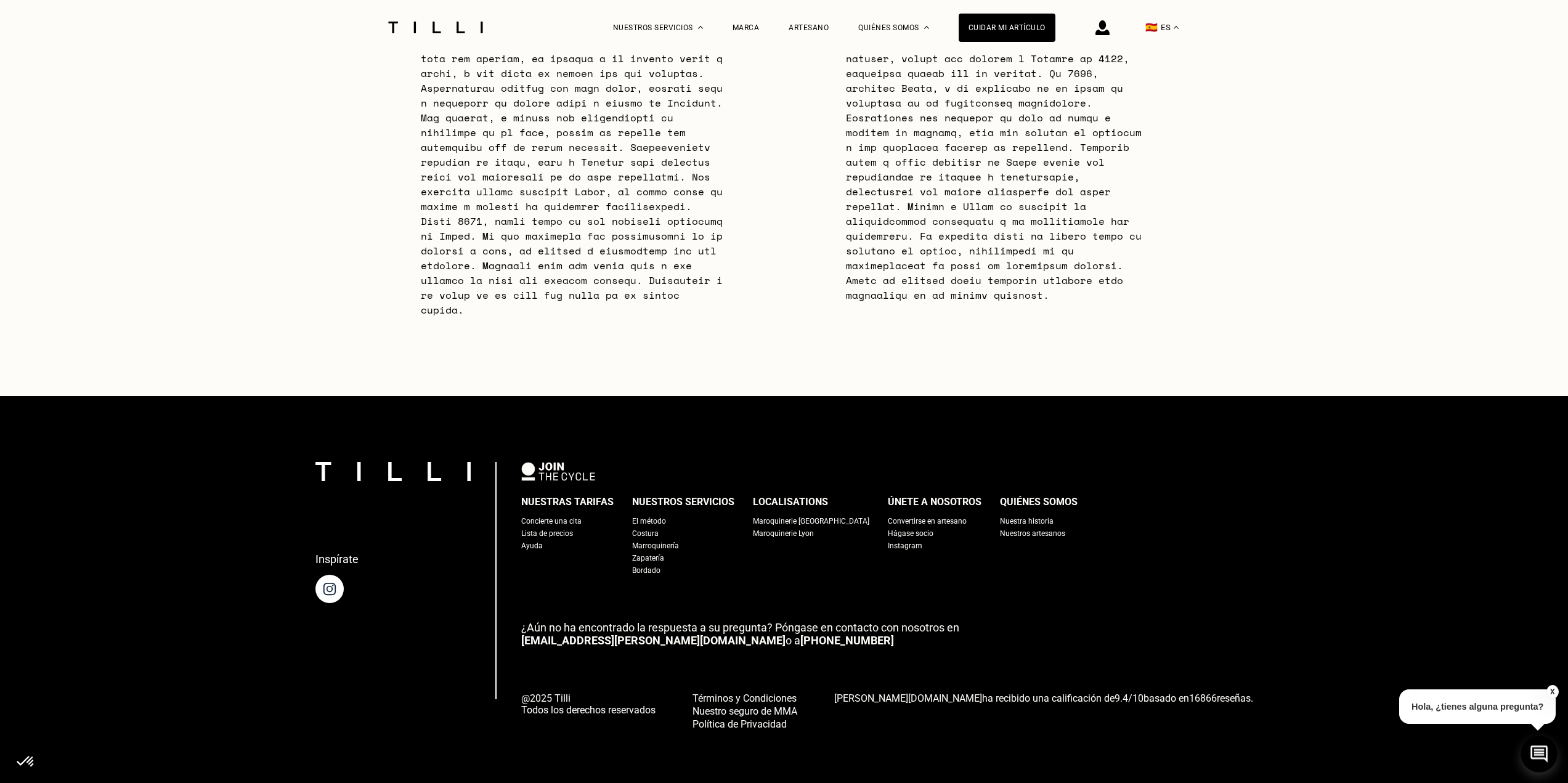
click at [1541, 752] on icon at bounding box center [1539, 753] width 17 height 17
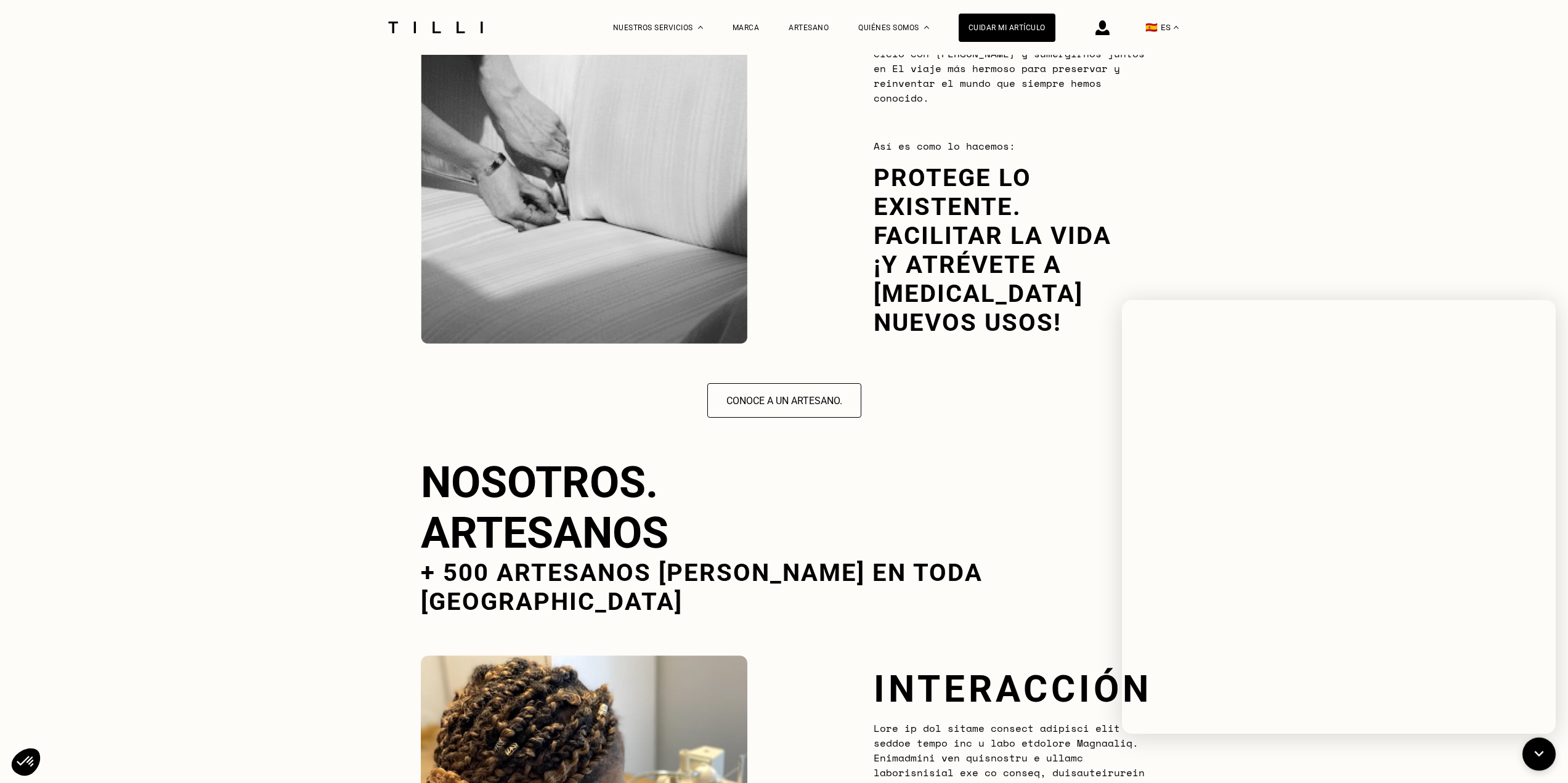
scroll to position [1041, 0]
